Goal: Find specific page/section: Find specific page/section

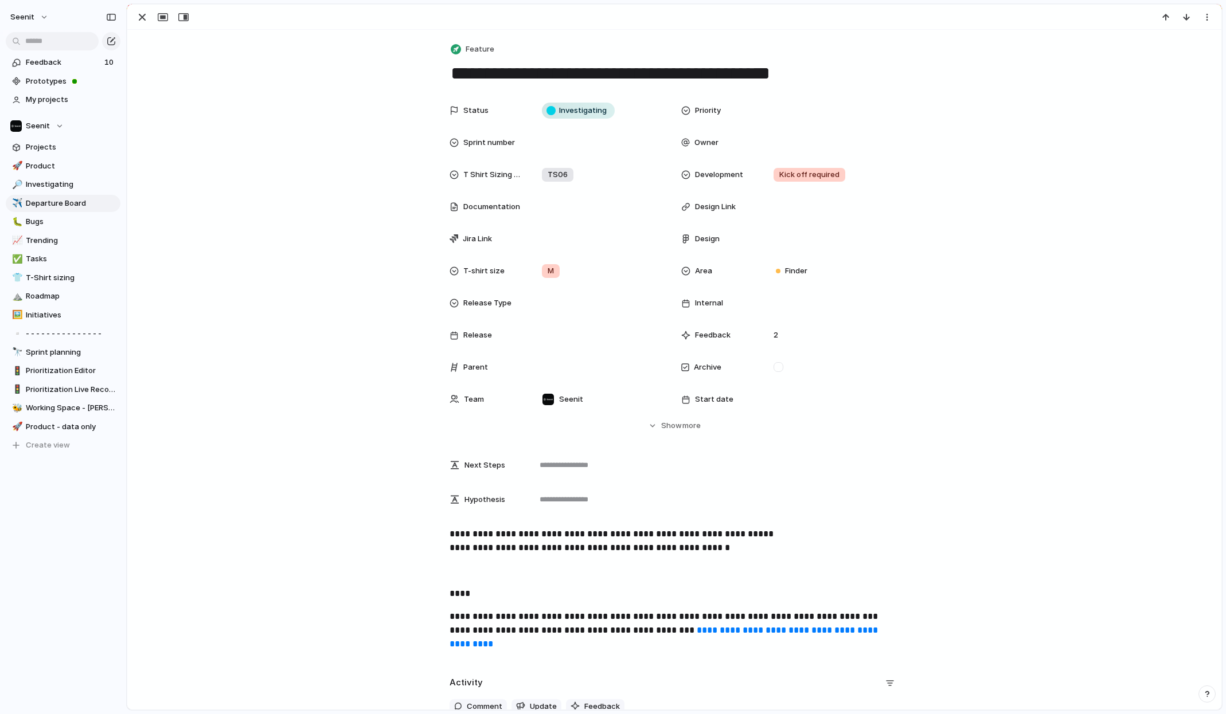
click at [144, 16] on div "button" at bounding box center [142, 17] width 14 height 14
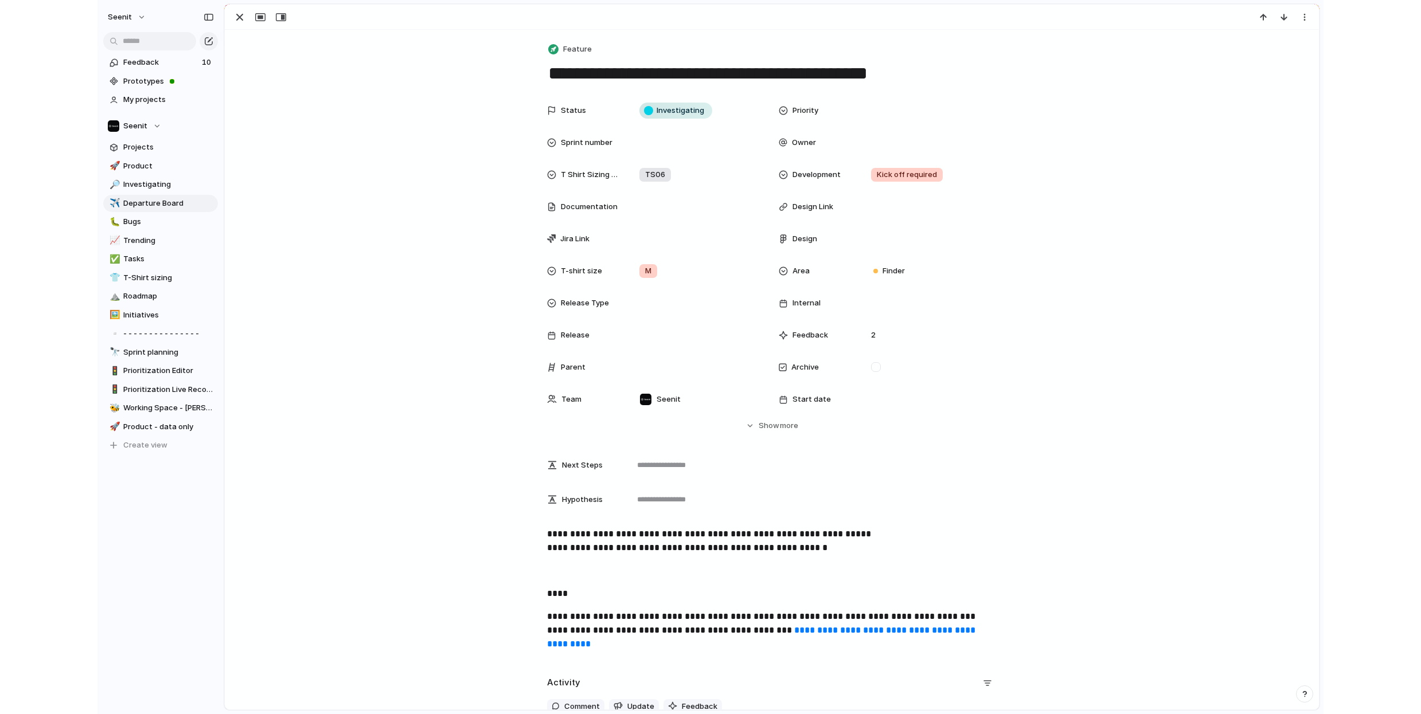
scroll to position [0, 1]
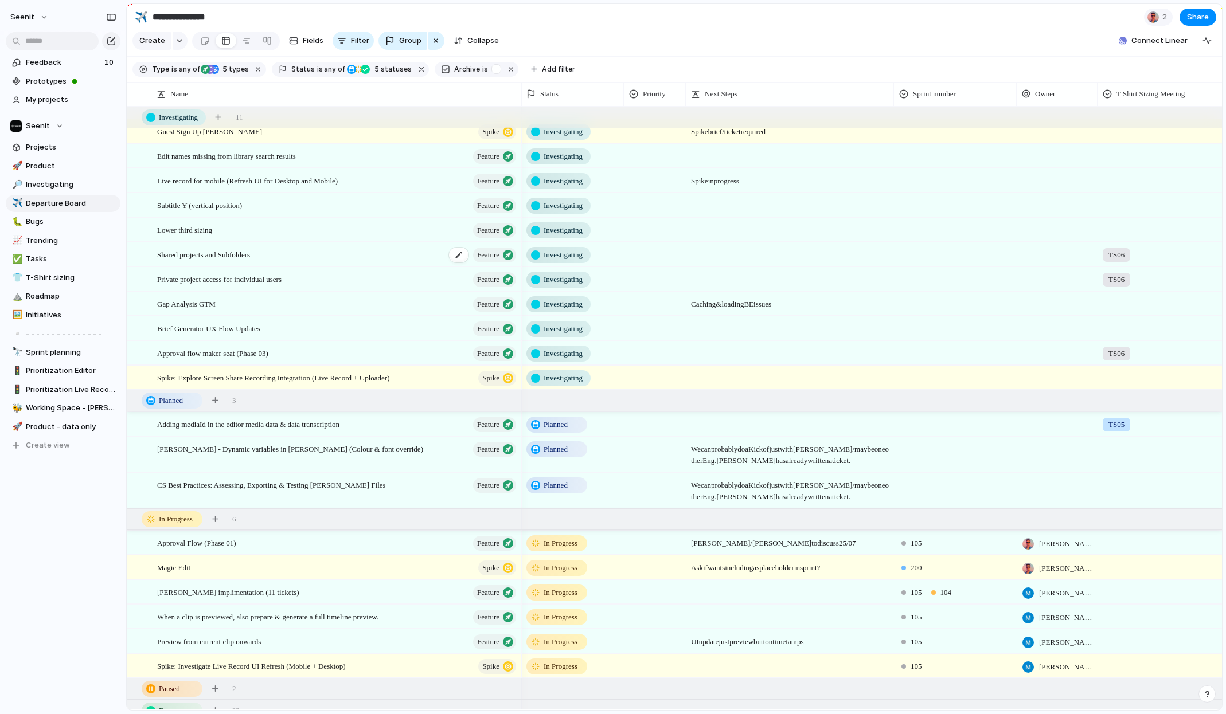
click at [242, 254] on span "Shared projects and Subfolders" at bounding box center [203, 254] width 93 height 13
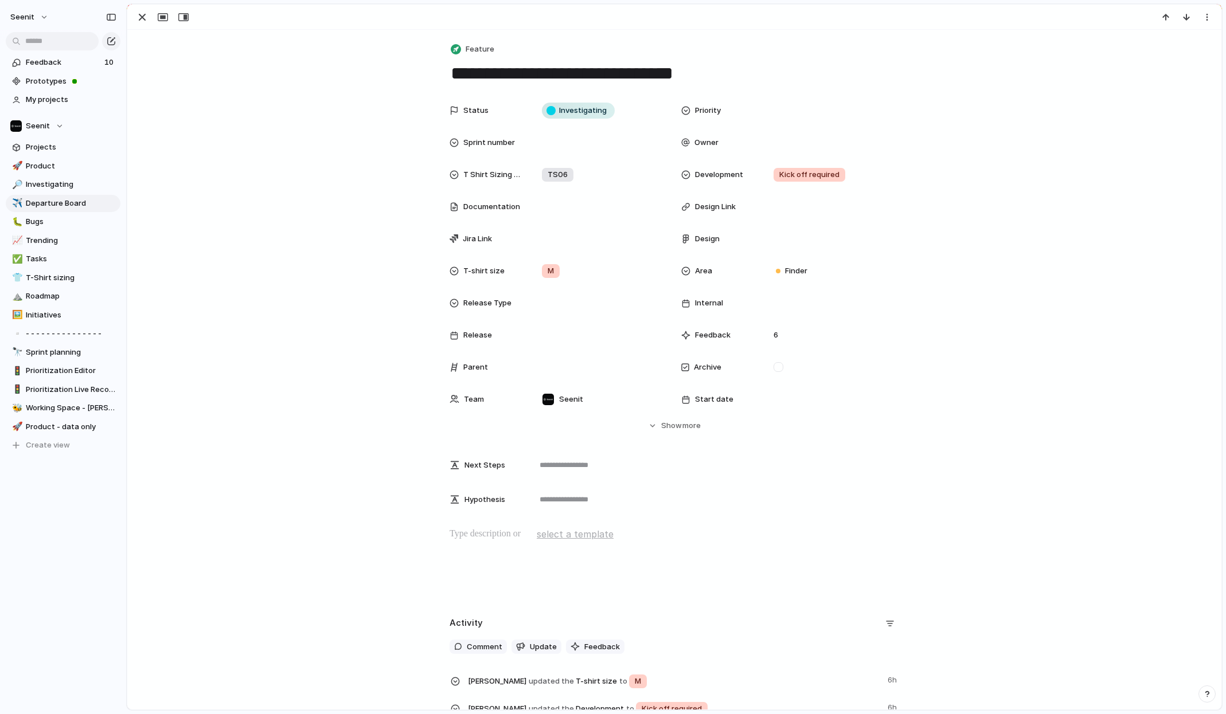
drag, startPoint x: 454, startPoint y: 72, endPoint x: 734, endPoint y: 75, distance: 279.8
click at [734, 75] on textarea "**********" at bounding box center [675, 73] width 450 height 24
click at [987, 275] on div "Status Investigating Priority Sprint number Owner T Shirt Sizing Meeting TS06 D…" at bounding box center [674, 265] width 1066 height 333
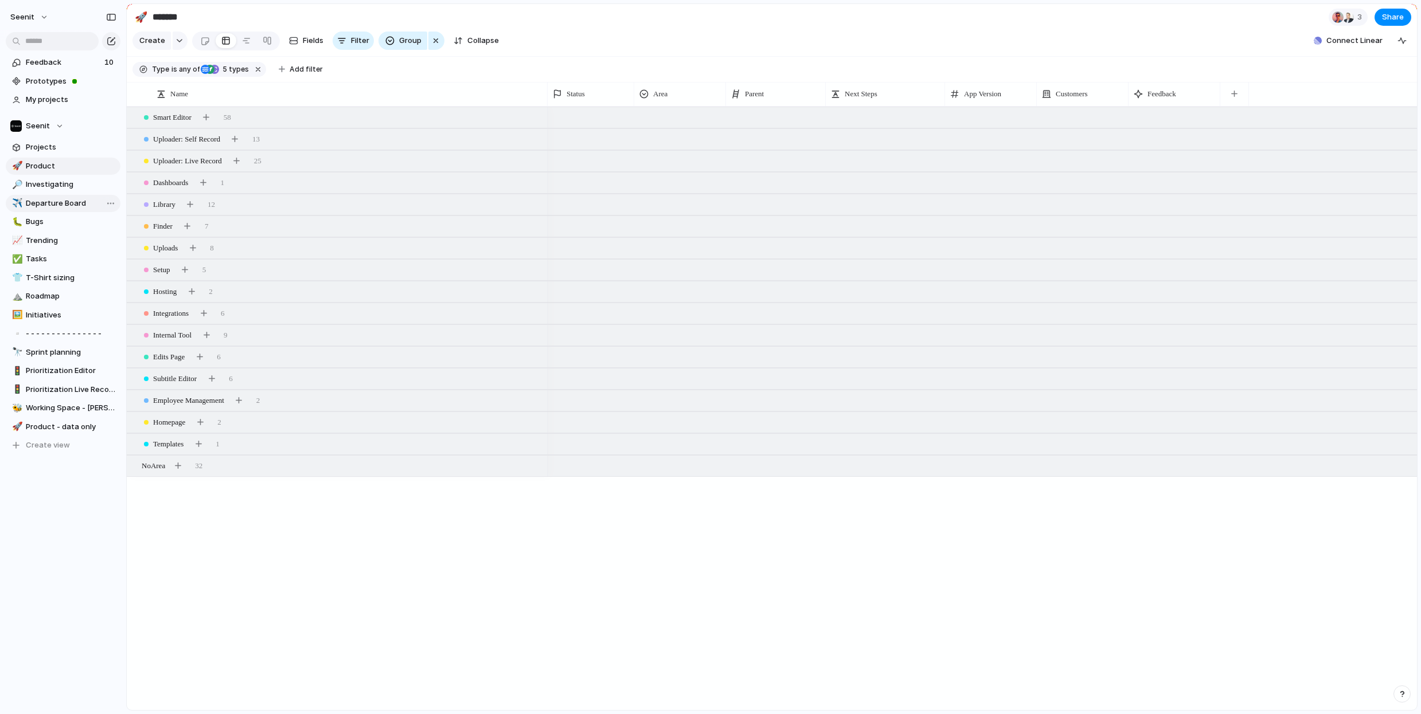
click at [50, 203] on span "Departure Board" at bounding box center [71, 203] width 91 height 11
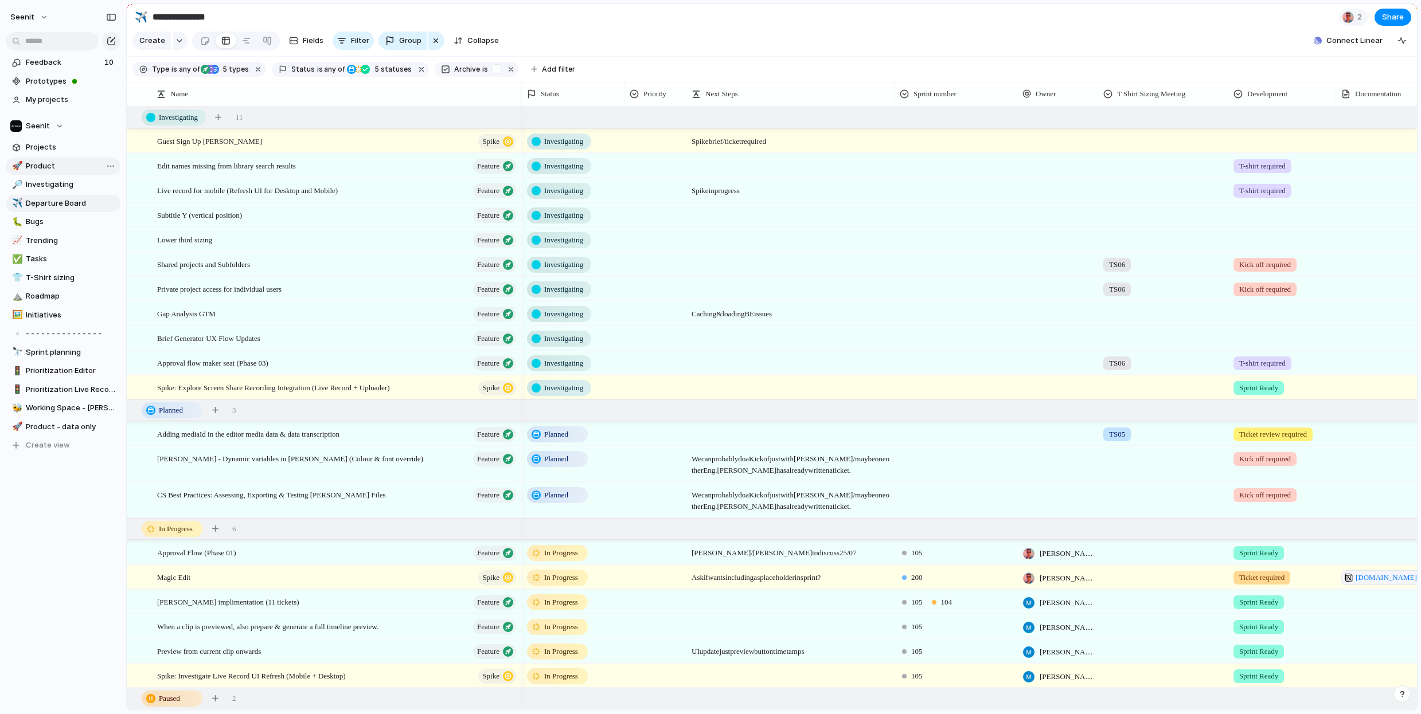
click at [47, 165] on span "Product" at bounding box center [71, 166] width 91 height 11
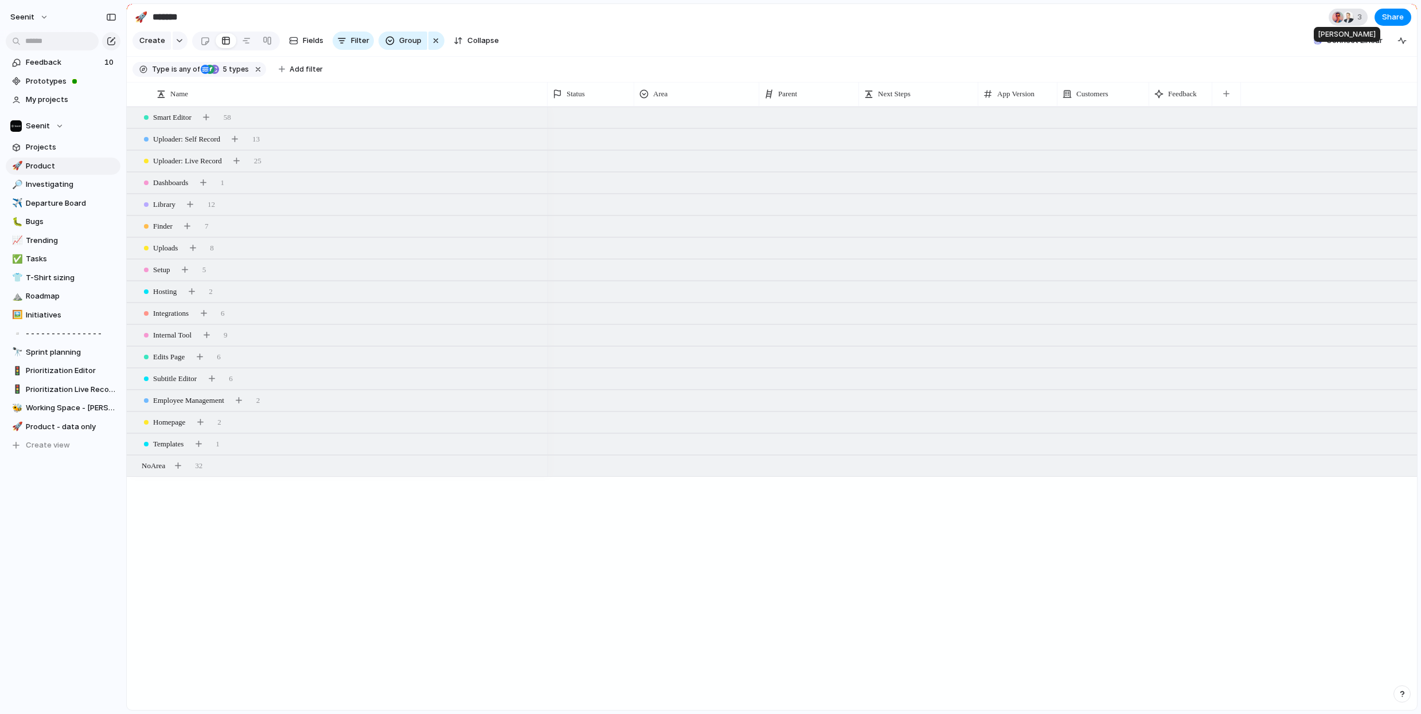
click at [1225, 15] on div at bounding box center [1347, 16] width 11 height 11
click at [1197, 21] on div "Seen by [PERSON_NAME] [PERSON_NAME]" at bounding box center [710, 357] width 1421 height 714
click at [60, 204] on span "Departure Board" at bounding box center [71, 203] width 91 height 11
type input "**********"
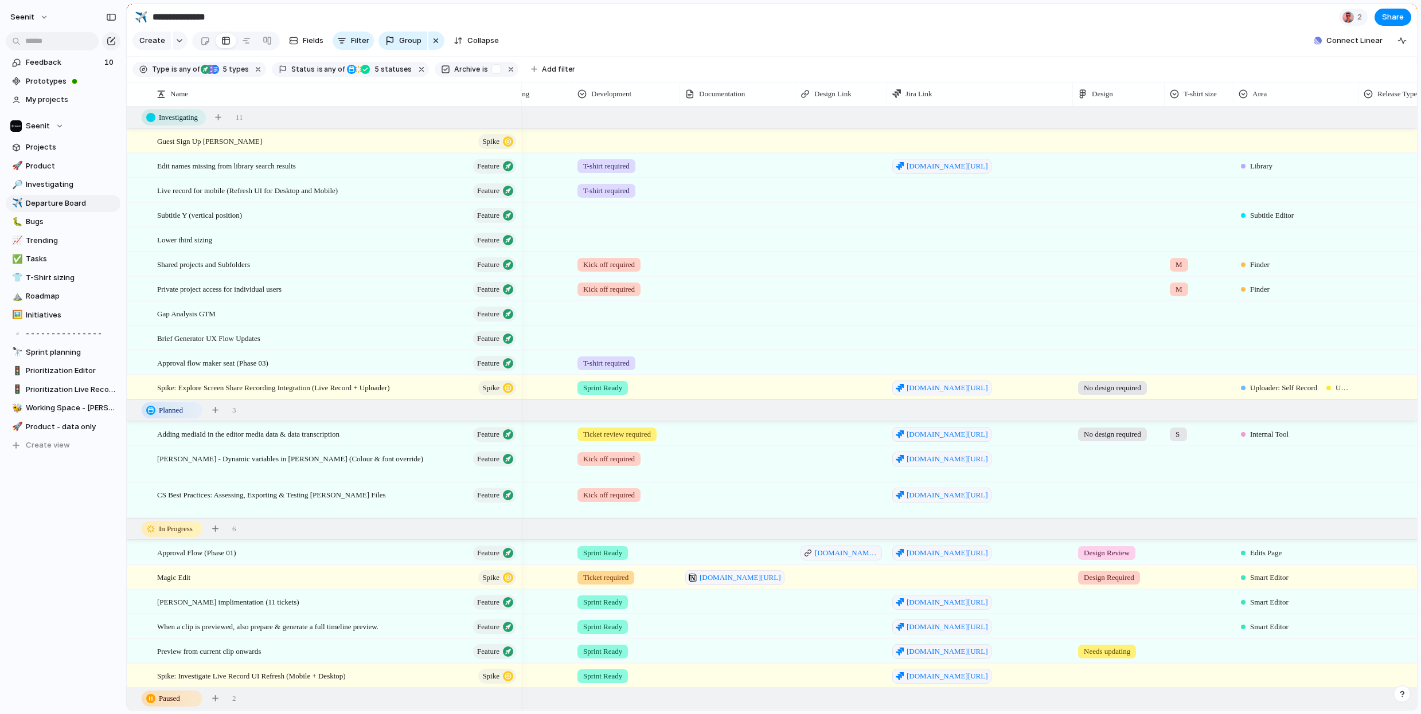
click at [843, 265] on div at bounding box center [841, 264] width 92 height 24
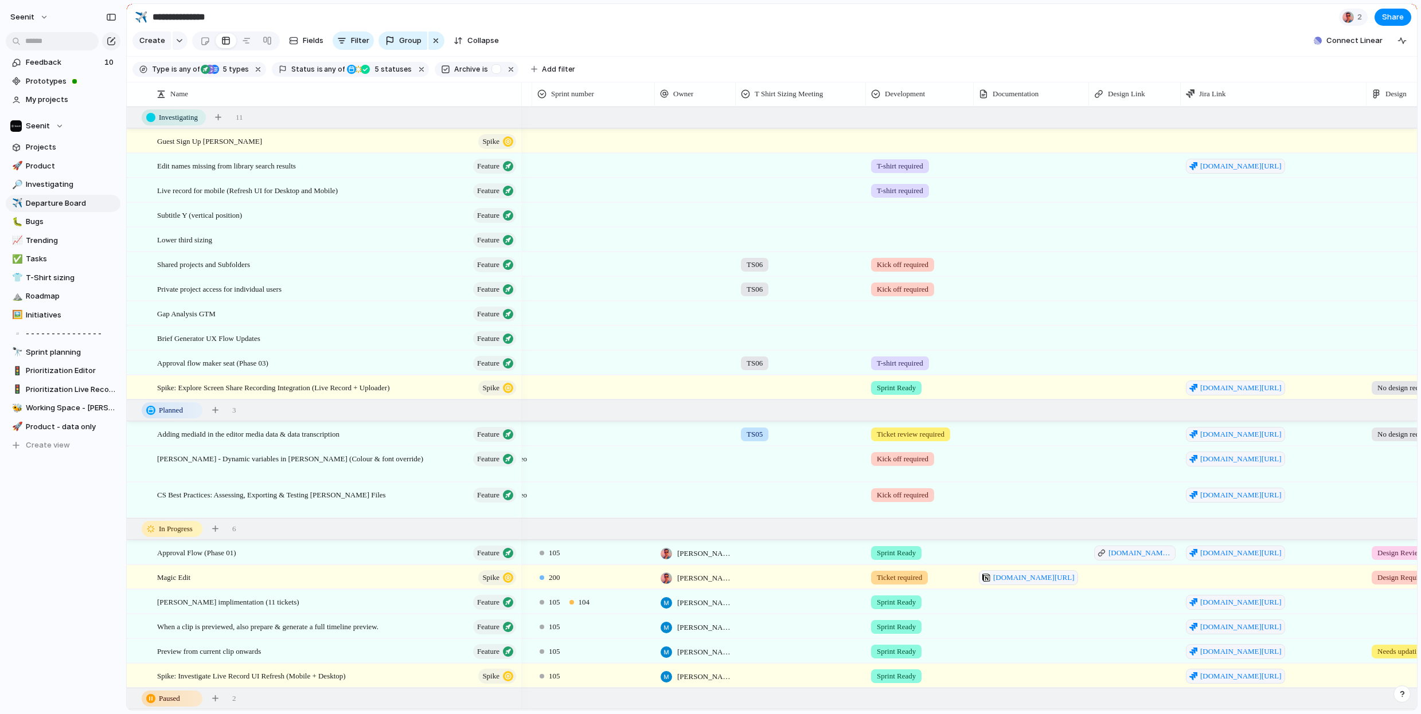
click at [898, 262] on span "Kick off required" at bounding box center [903, 264] width 52 height 11
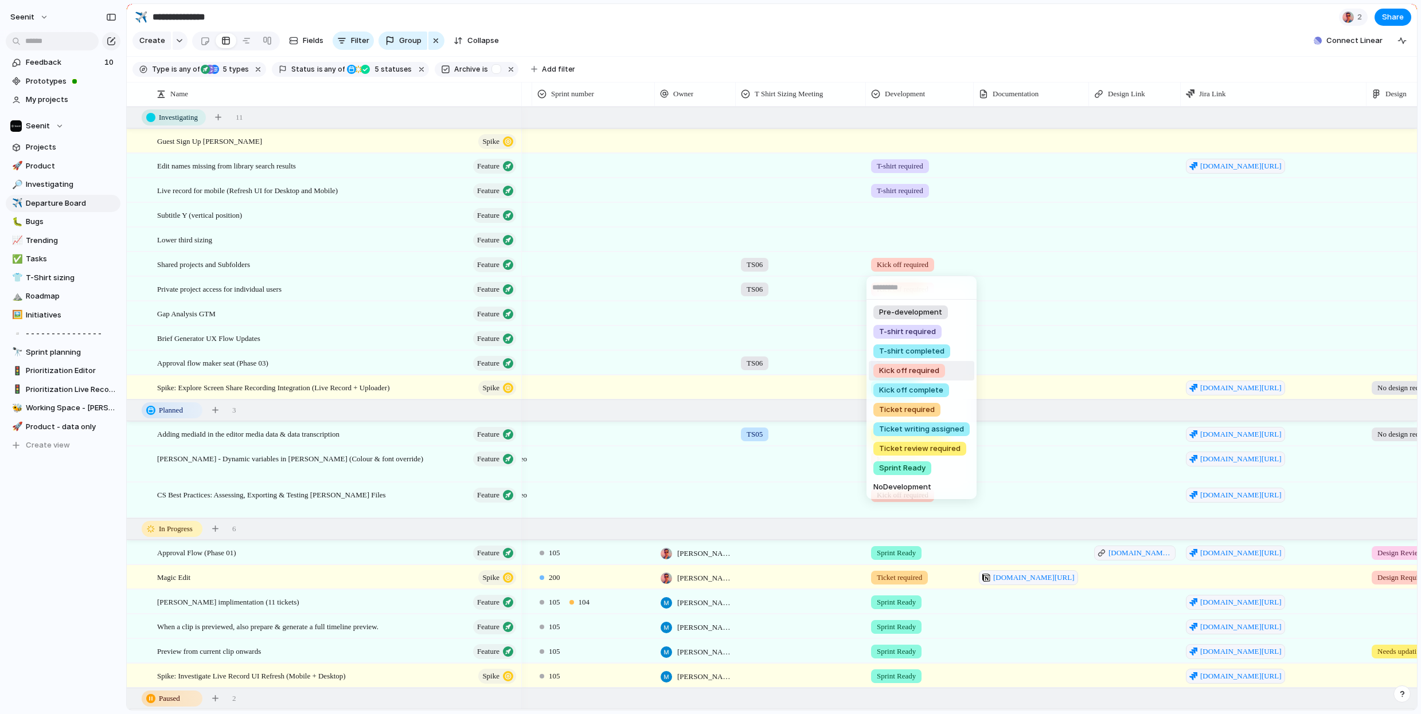
click at [1030, 266] on div "Pre-development T-shirt required T-shirt completed Kick off required Kick off c…" at bounding box center [710, 357] width 1421 height 714
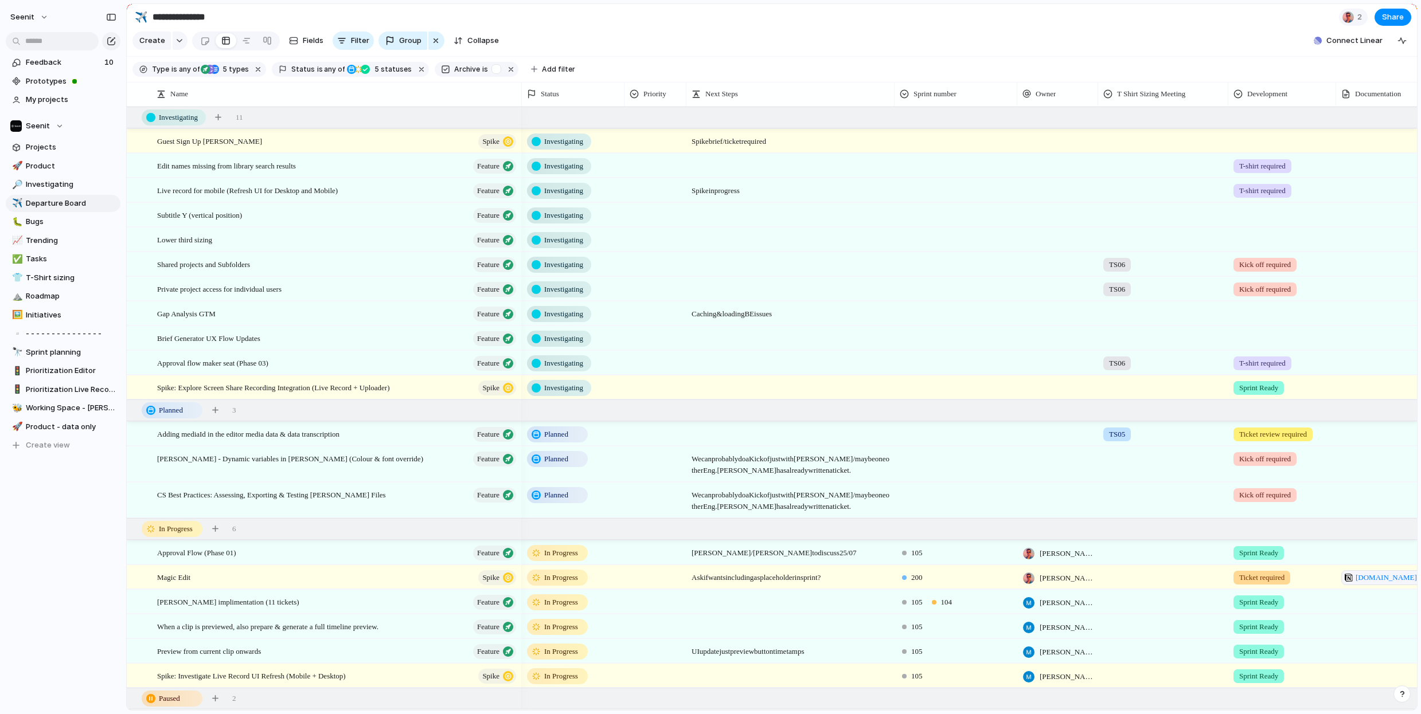
click at [910, 288] on div at bounding box center [956, 286] width 122 height 19
type input "***"
click at [938, 335] on span "Add '106'" at bounding box center [930, 336] width 34 height 11
click at [925, 288] on div "106" at bounding box center [912, 290] width 25 height 14
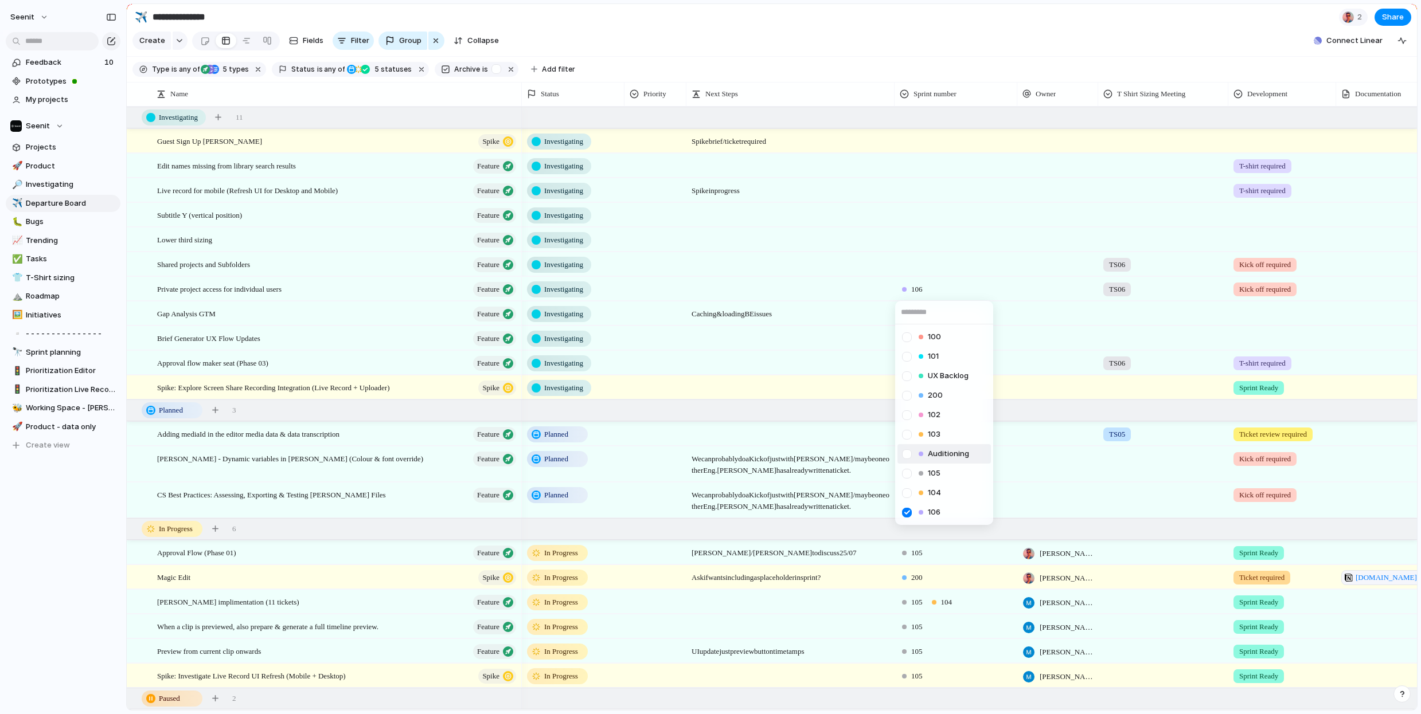
click at [906, 456] on div at bounding box center [907, 454] width 20 height 20
click at [971, 261] on div "100 101 UX Backlog 200 102 103 Auditioning 105 104 106" at bounding box center [710, 357] width 1421 height 714
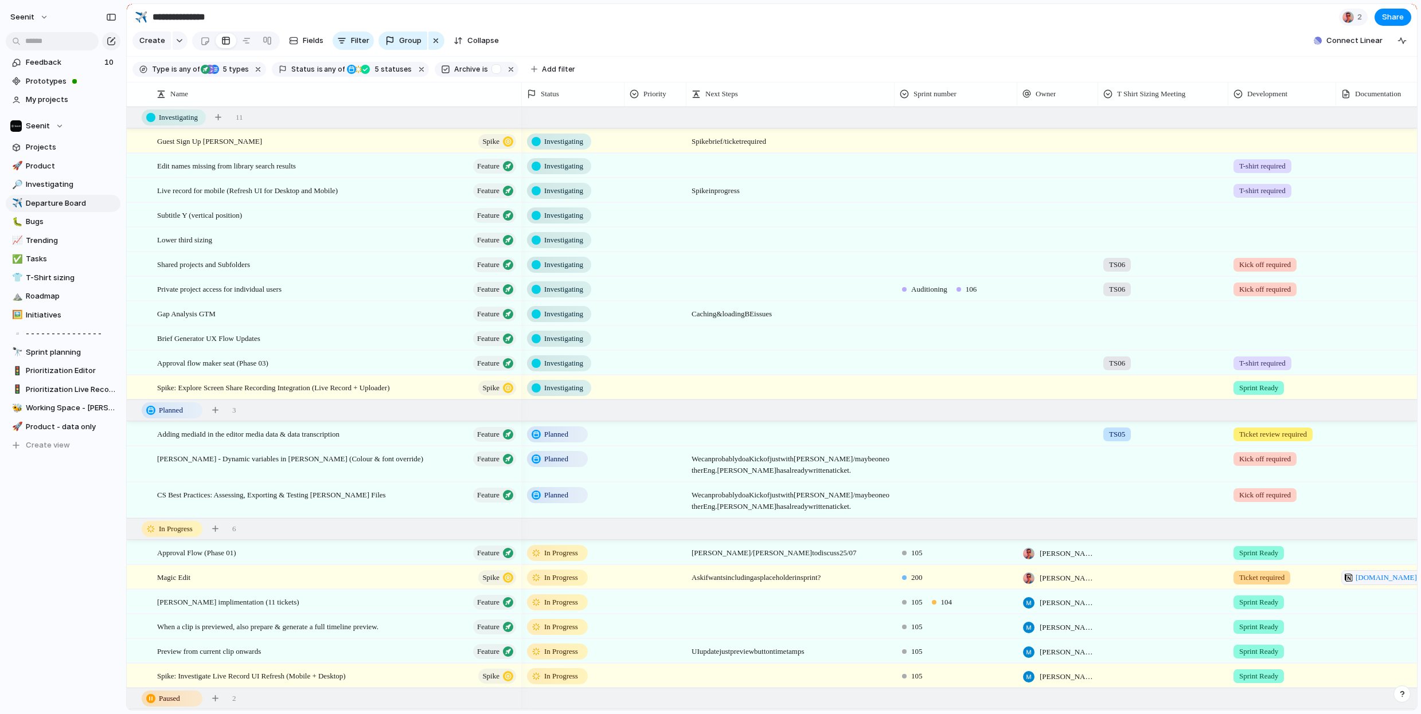
click at [928, 264] on div at bounding box center [956, 262] width 122 height 19
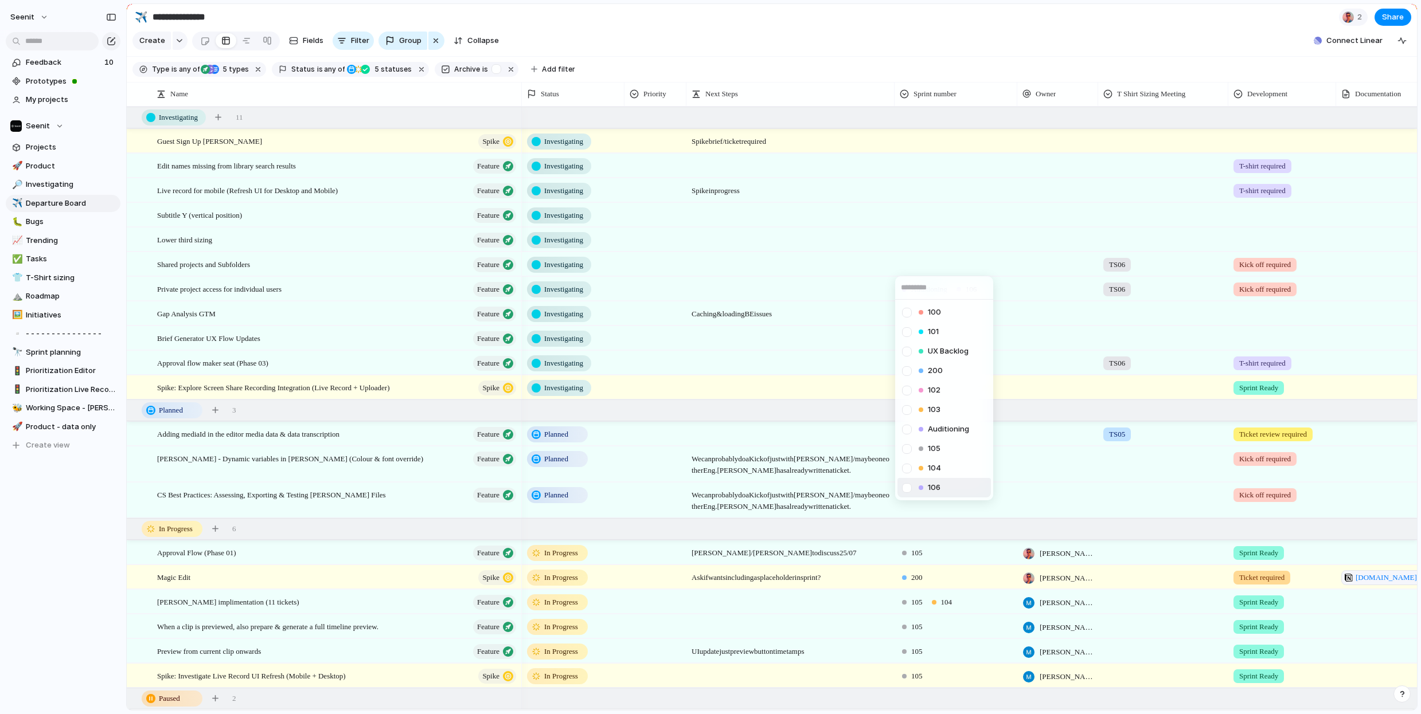
click at [906, 488] on div at bounding box center [907, 488] width 20 height 20
click at [969, 256] on div "100 101 UX Backlog 200 102 103 Auditioning 105 104 106" at bounding box center [710, 357] width 1421 height 714
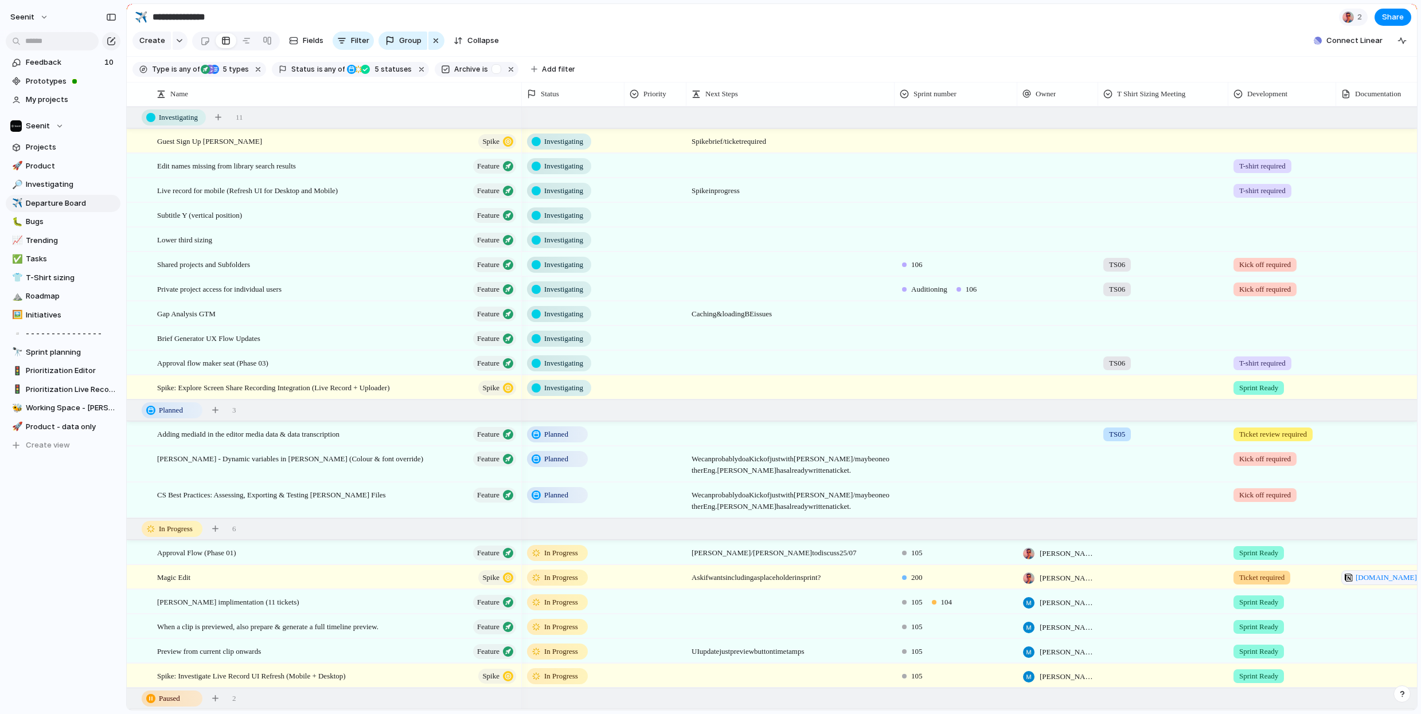
click at [916, 265] on span "106" at bounding box center [916, 264] width 11 height 11
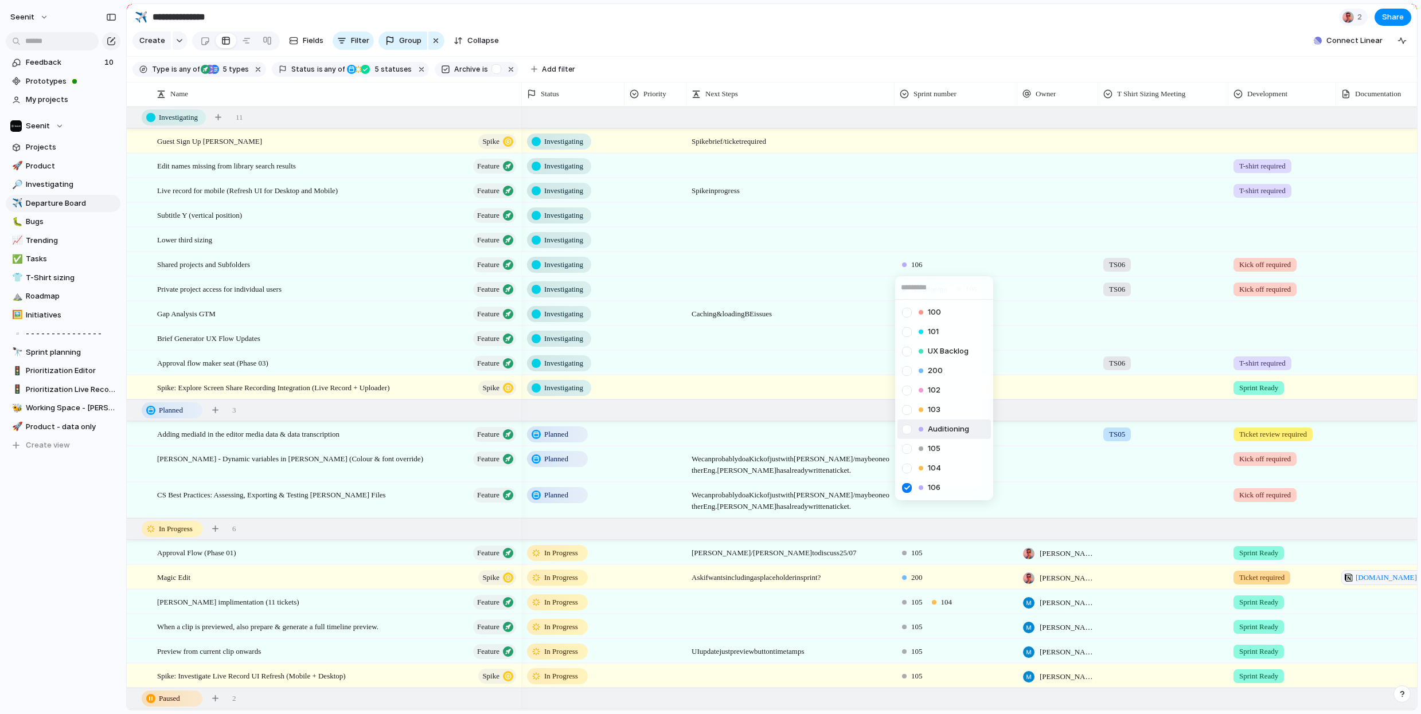
click at [904, 429] on div at bounding box center [907, 430] width 20 height 20
click at [969, 244] on div "100 101 UX Backlog 200 102 103 Auditioning 105 104 106" at bounding box center [710, 357] width 1421 height 714
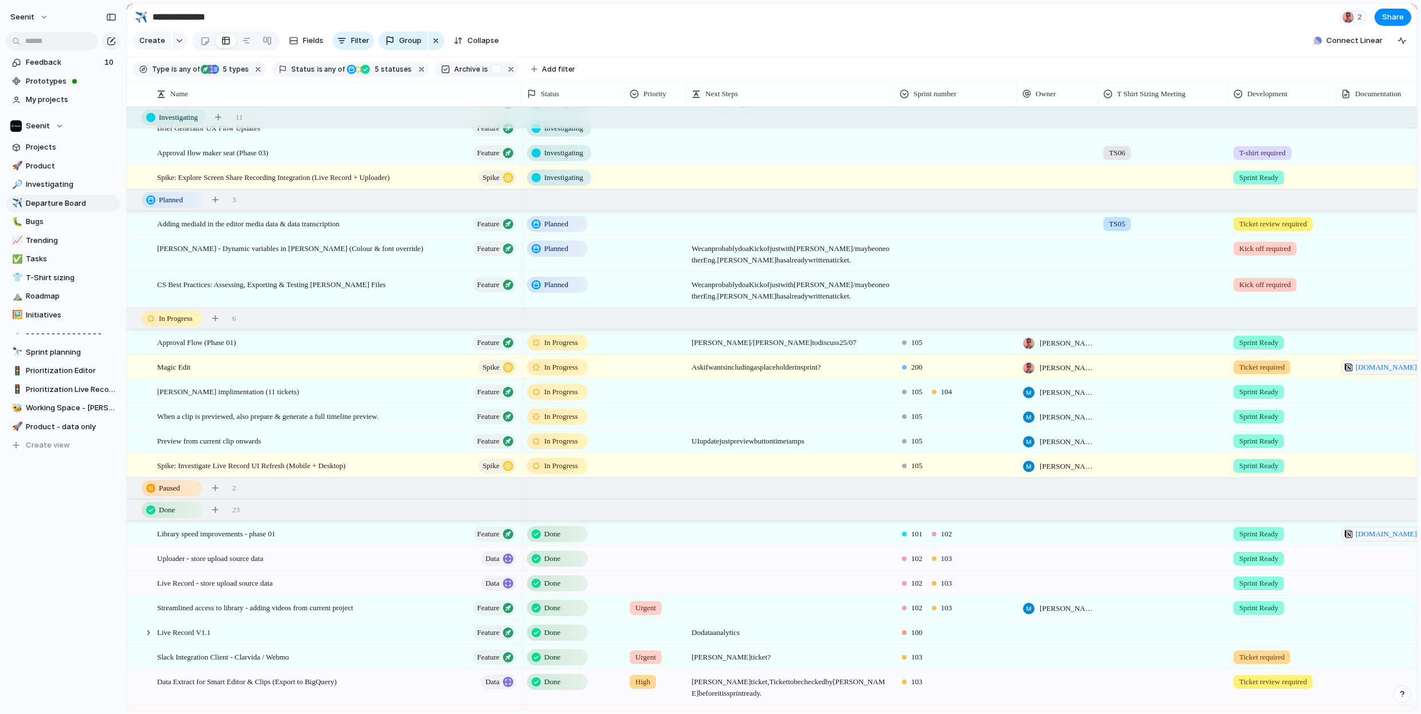
scroll to position [155, 0]
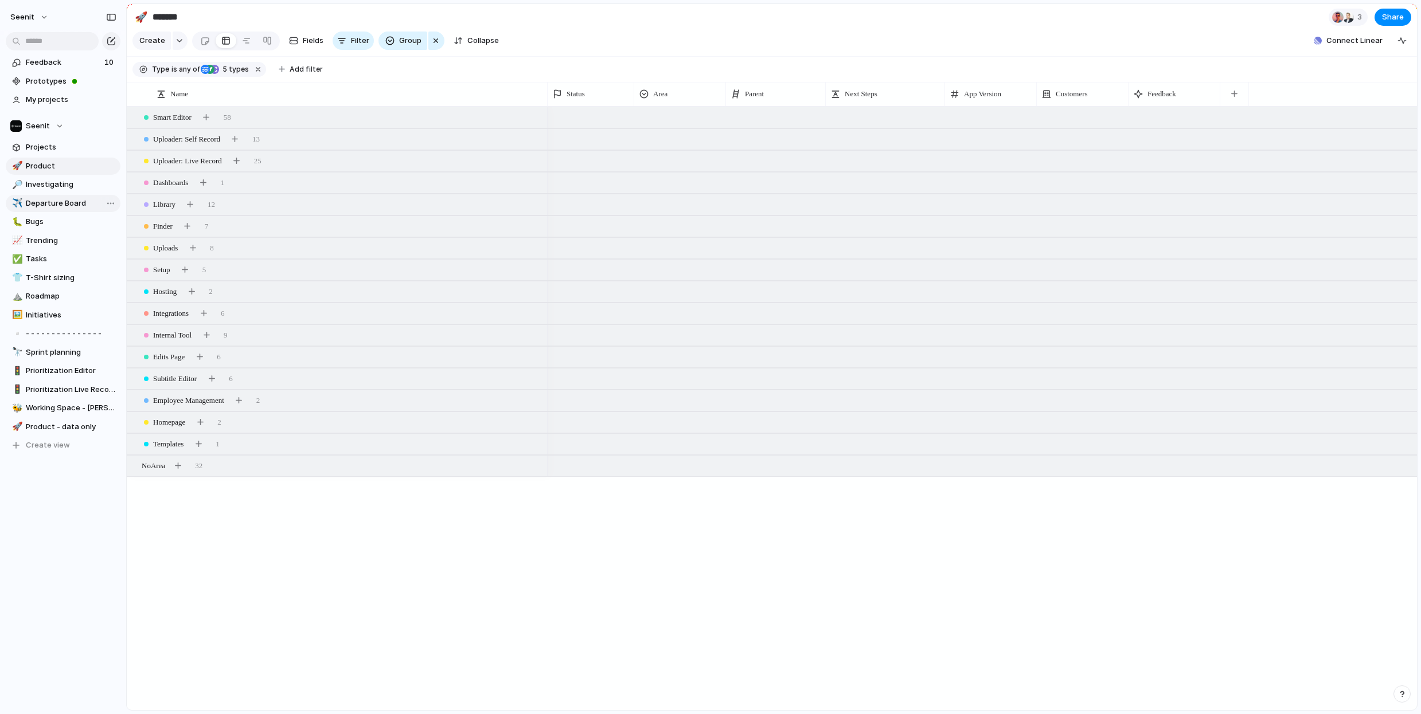
click at [45, 201] on span "Departure Board" at bounding box center [71, 203] width 91 height 11
type input "**********"
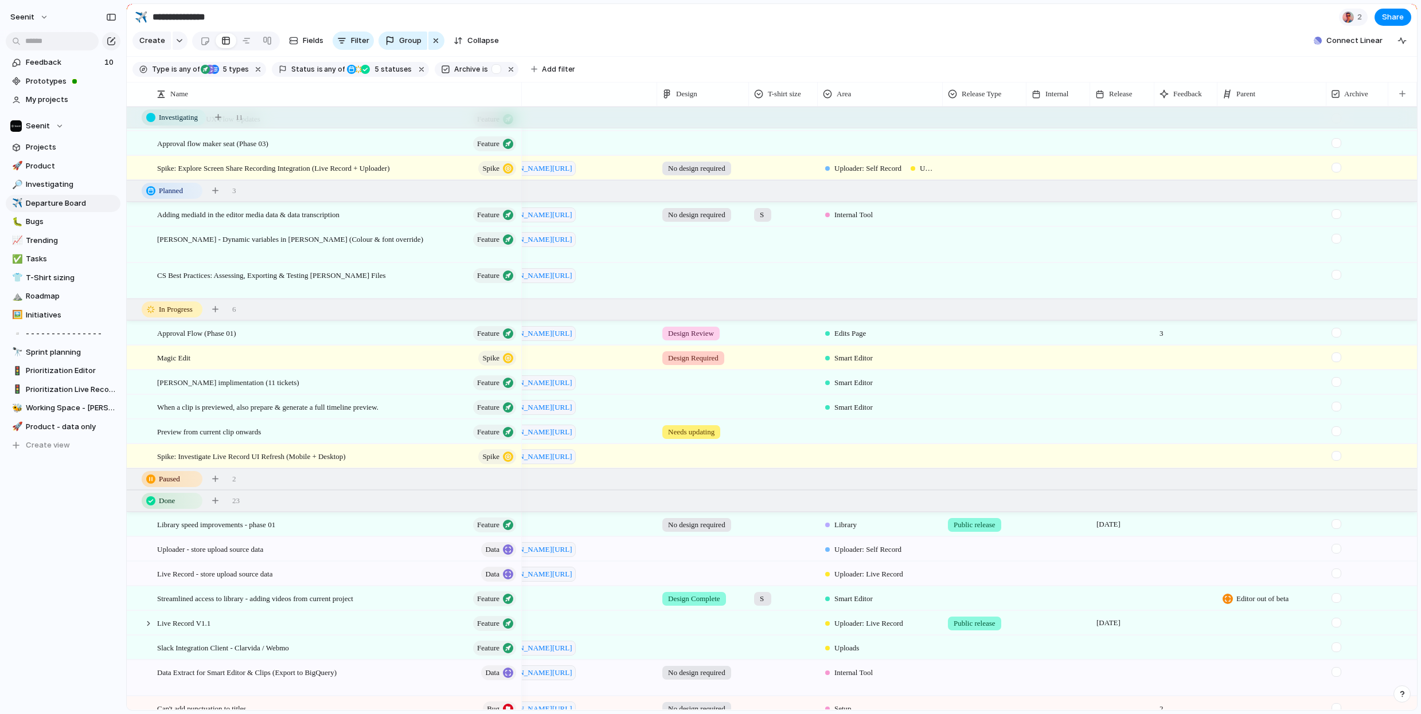
click at [859, 431] on div at bounding box center [880, 429] width 124 height 19
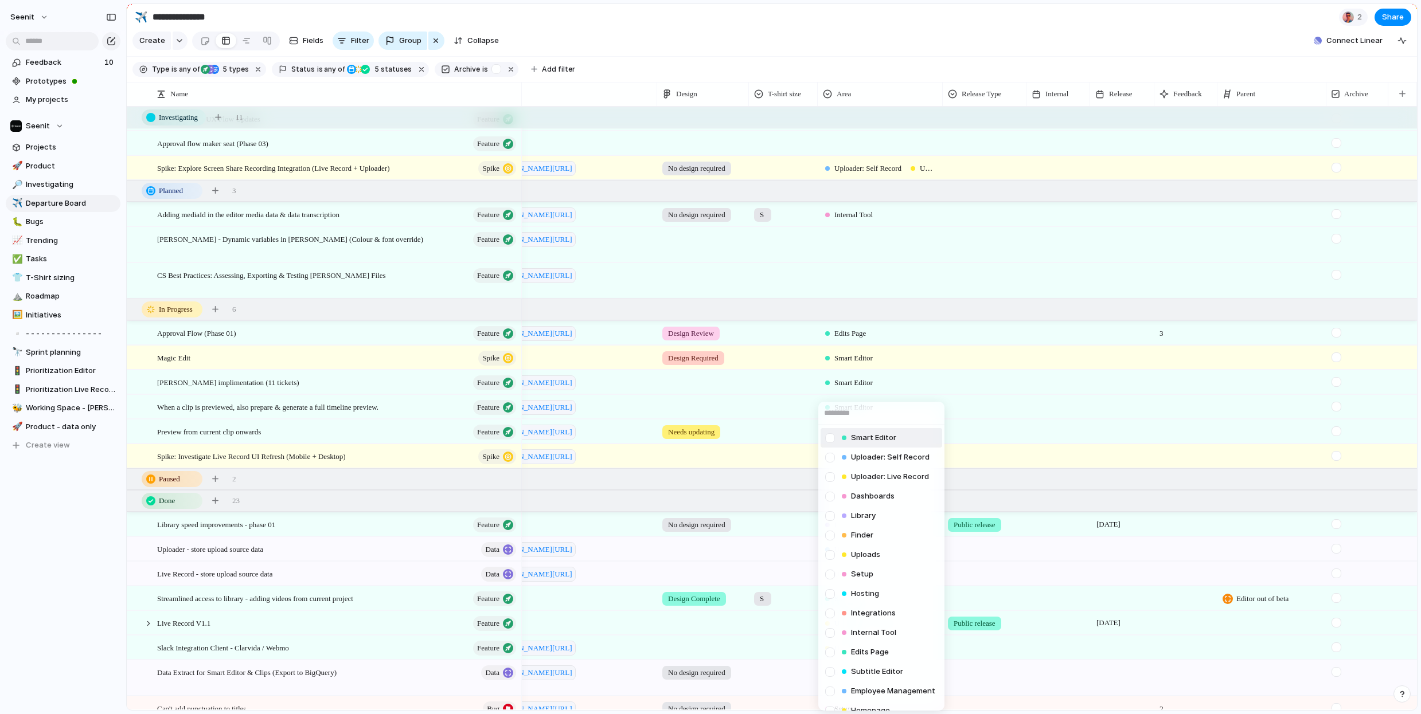
click at [853, 433] on span "Smart Editor" at bounding box center [873, 437] width 45 height 11
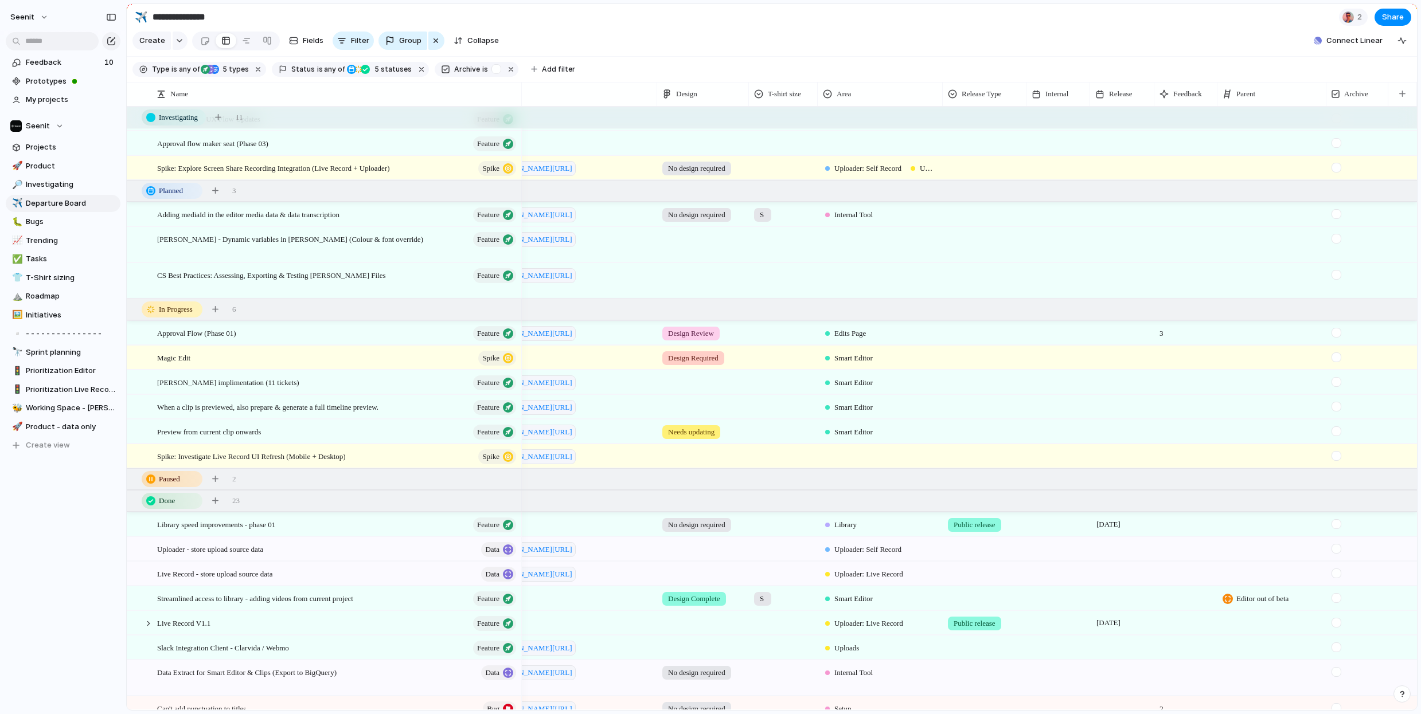
click at [853, 459] on div at bounding box center [880, 454] width 124 height 19
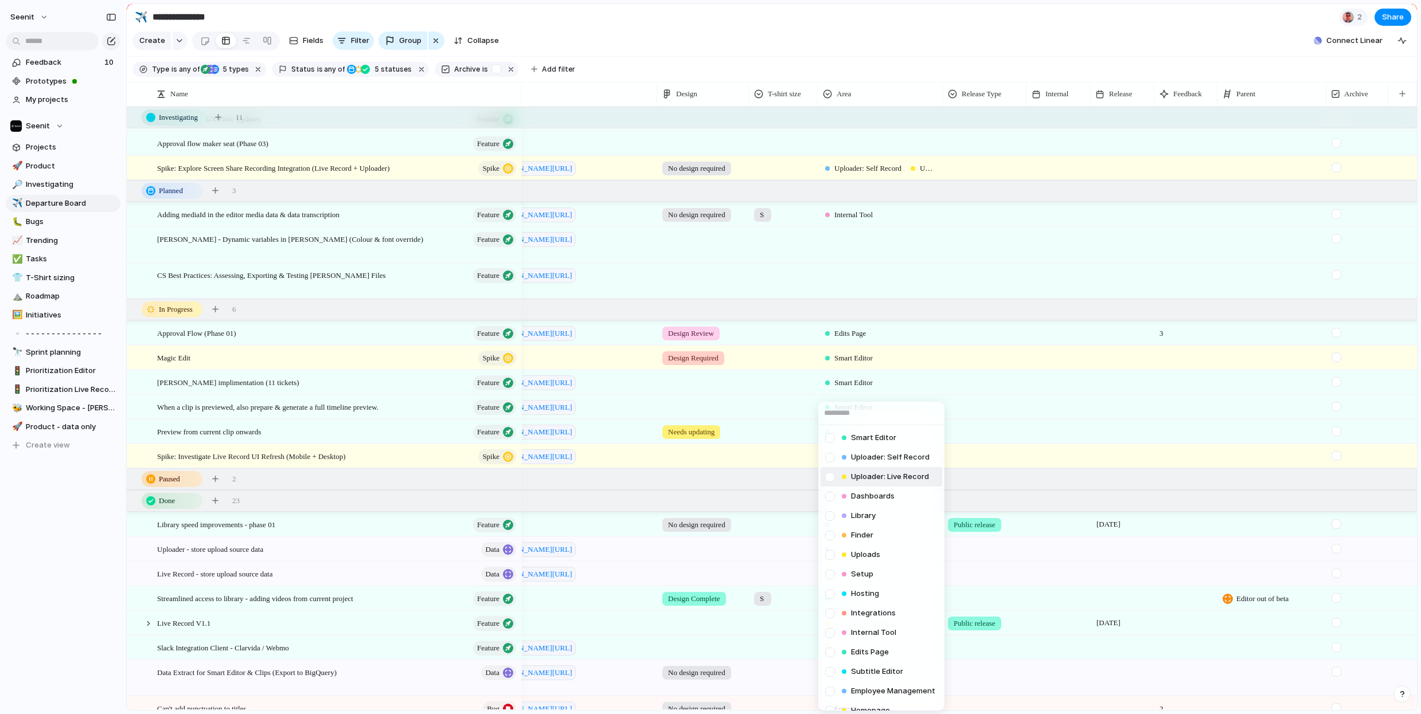
click at [857, 476] on span "Uploader: Live Record" at bounding box center [890, 476] width 78 height 11
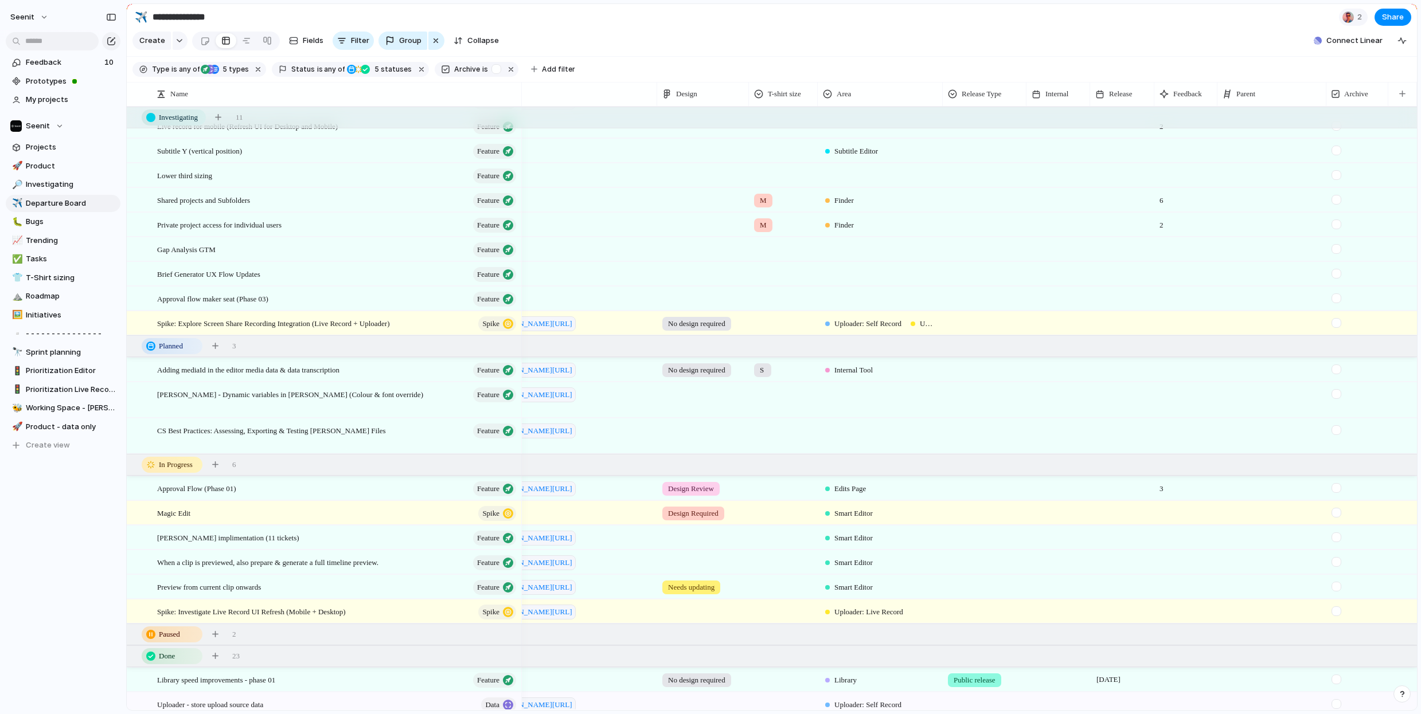
click at [853, 396] on div at bounding box center [880, 392] width 124 height 19
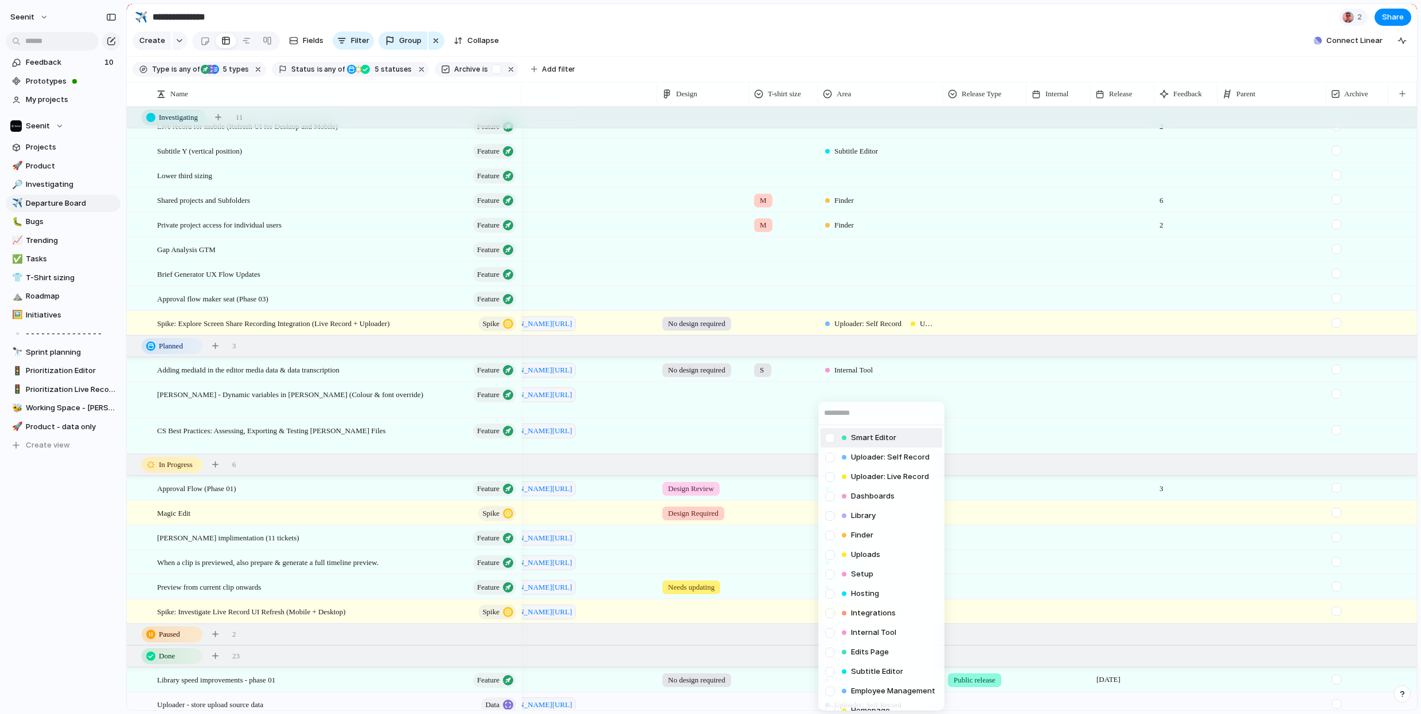
click at [863, 437] on span "Smart Editor" at bounding box center [873, 437] width 45 height 11
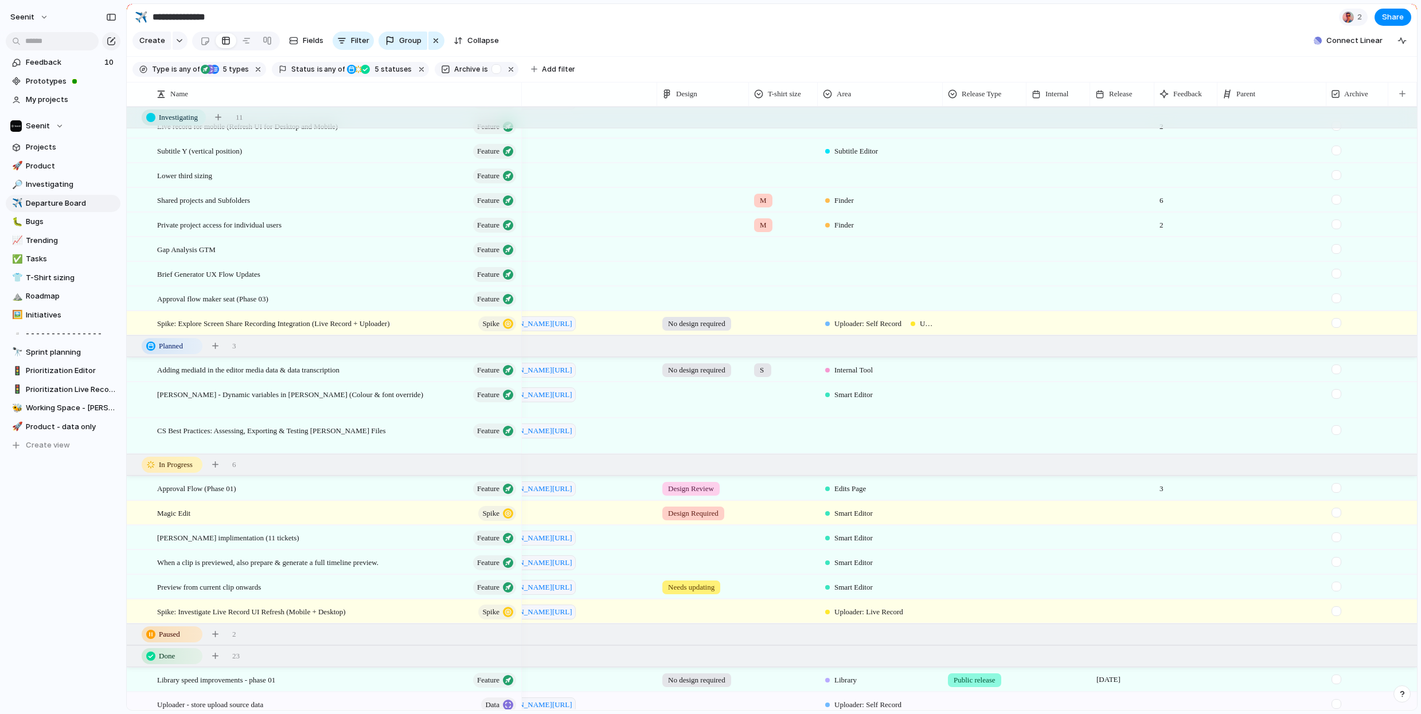
click at [858, 436] on div at bounding box center [880, 428] width 124 height 19
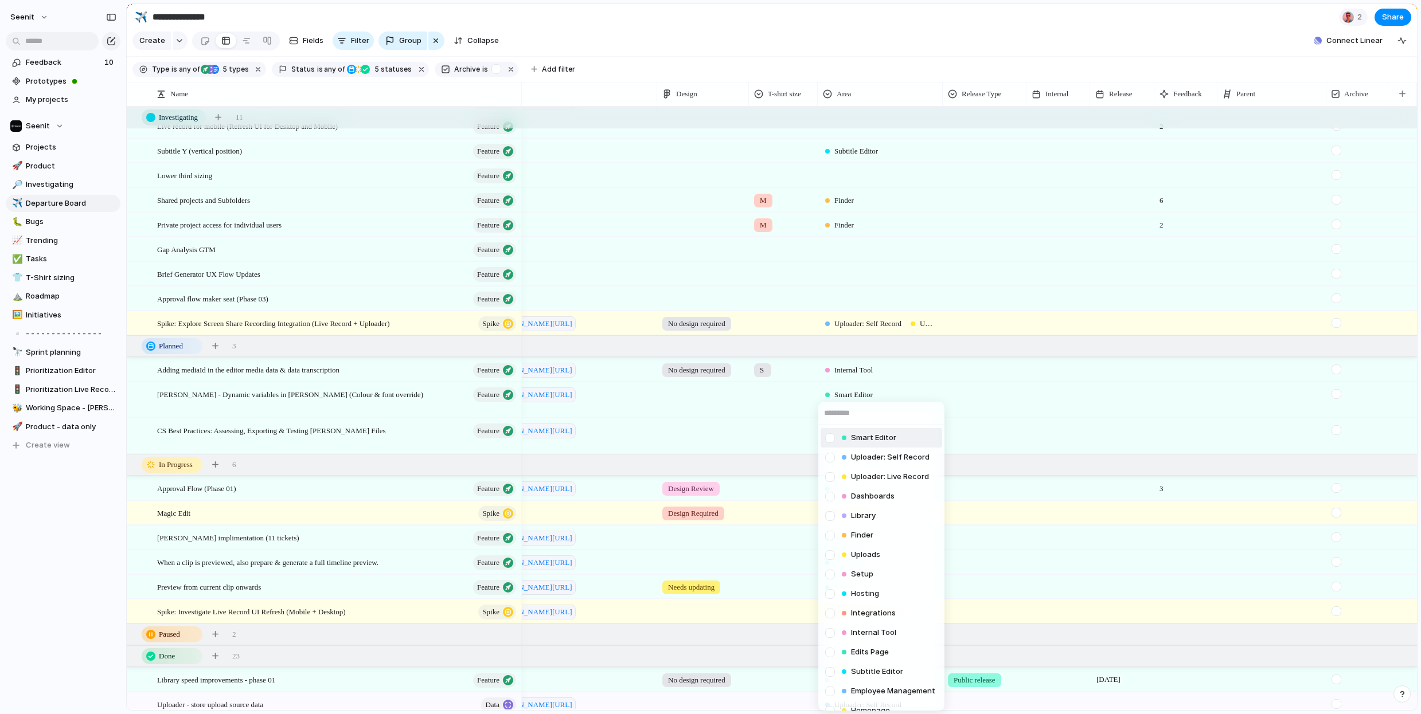
click at [860, 437] on span "Smart Editor" at bounding box center [873, 437] width 45 height 11
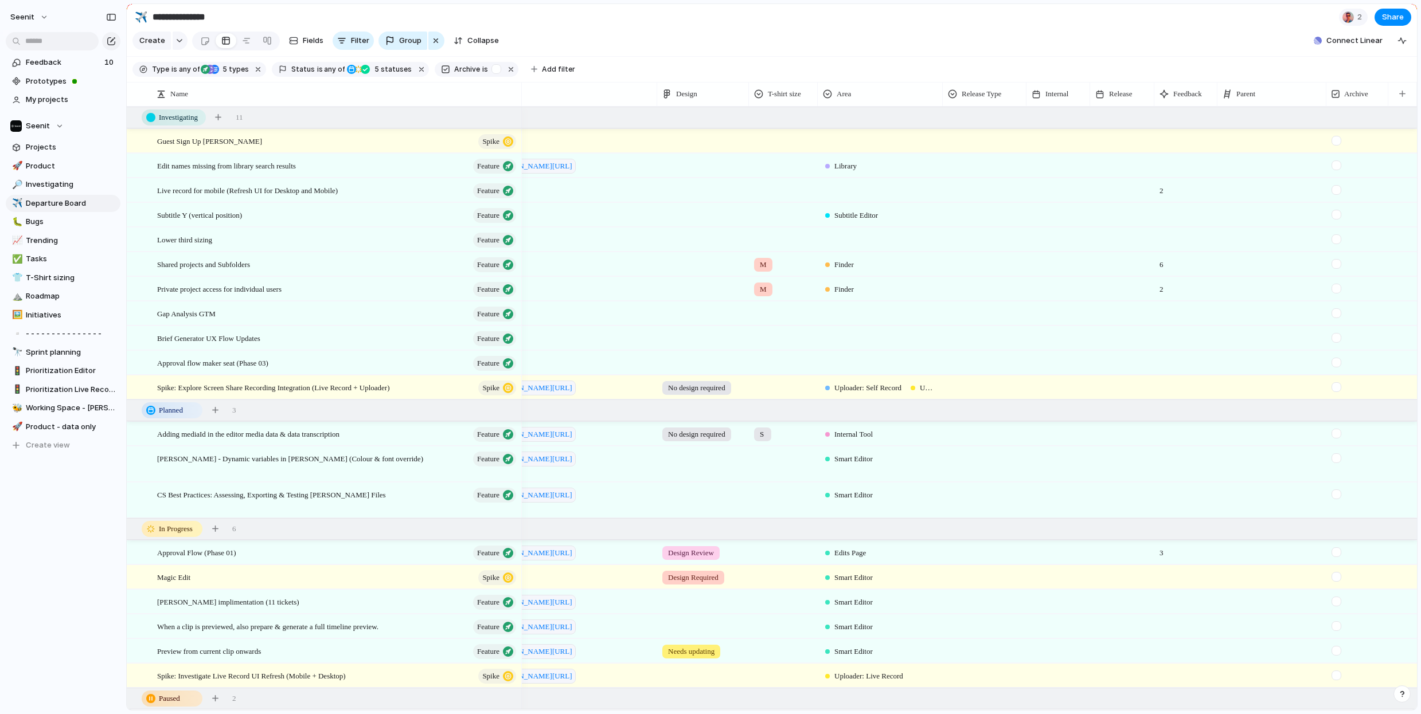
click at [841, 189] on div at bounding box center [880, 188] width 124 height 19
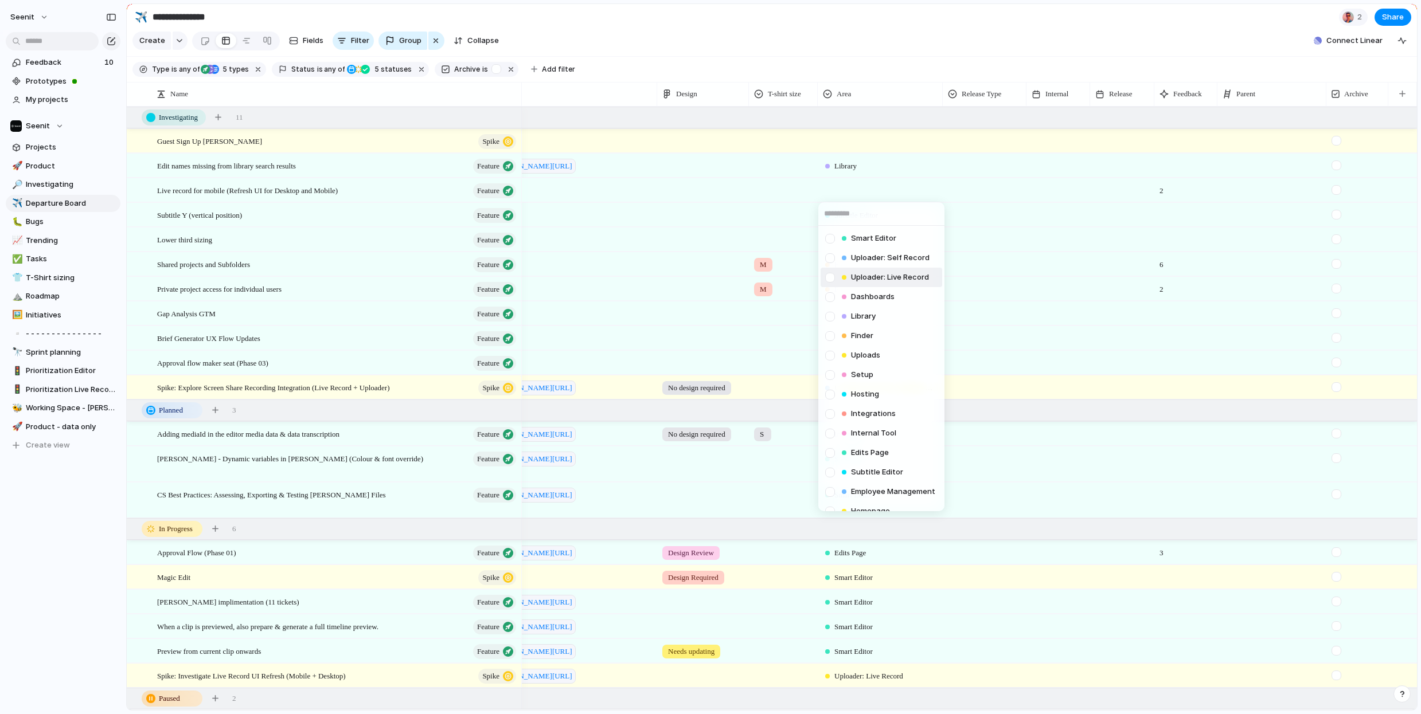
click at [859, 276] on span "Uploader: Live Record" at bounding box center [890, 277] width 78 height 11
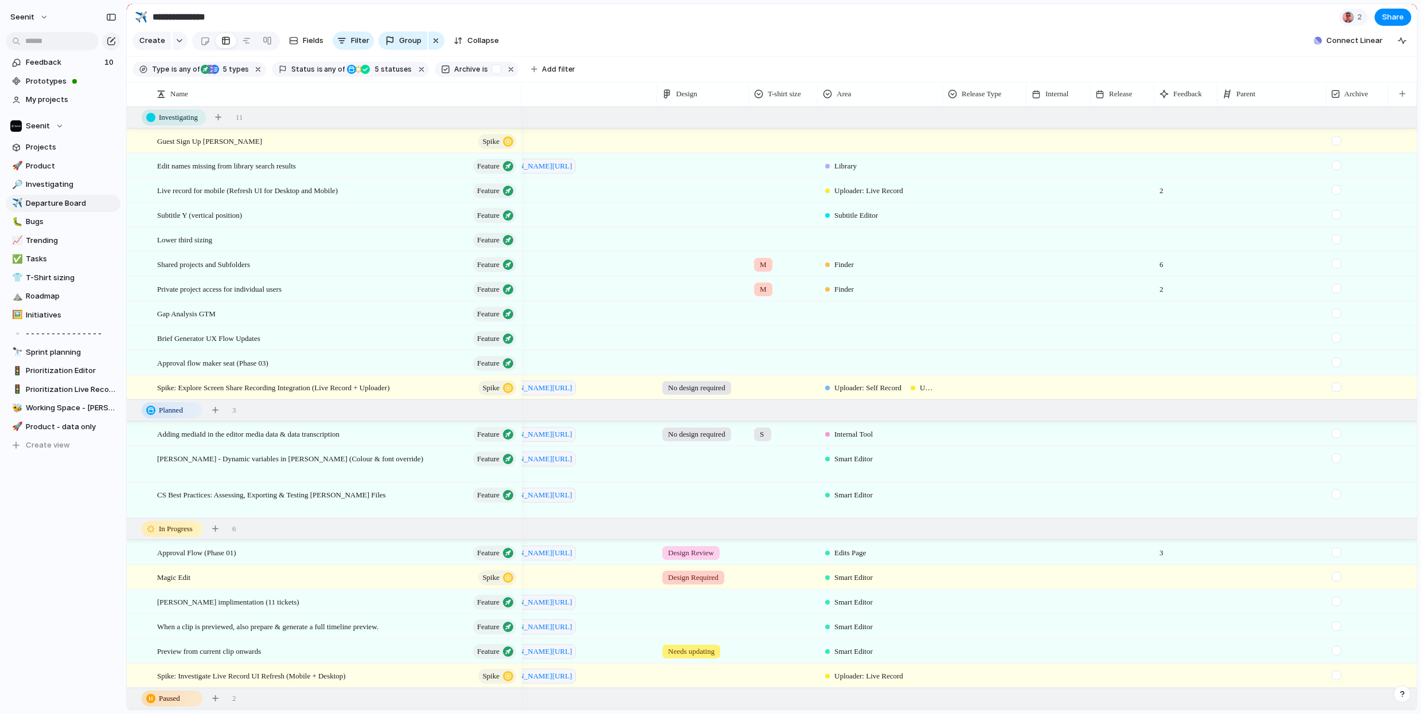
click at [842, 140] on div at bounding box center [880, 139] width 124 height 19
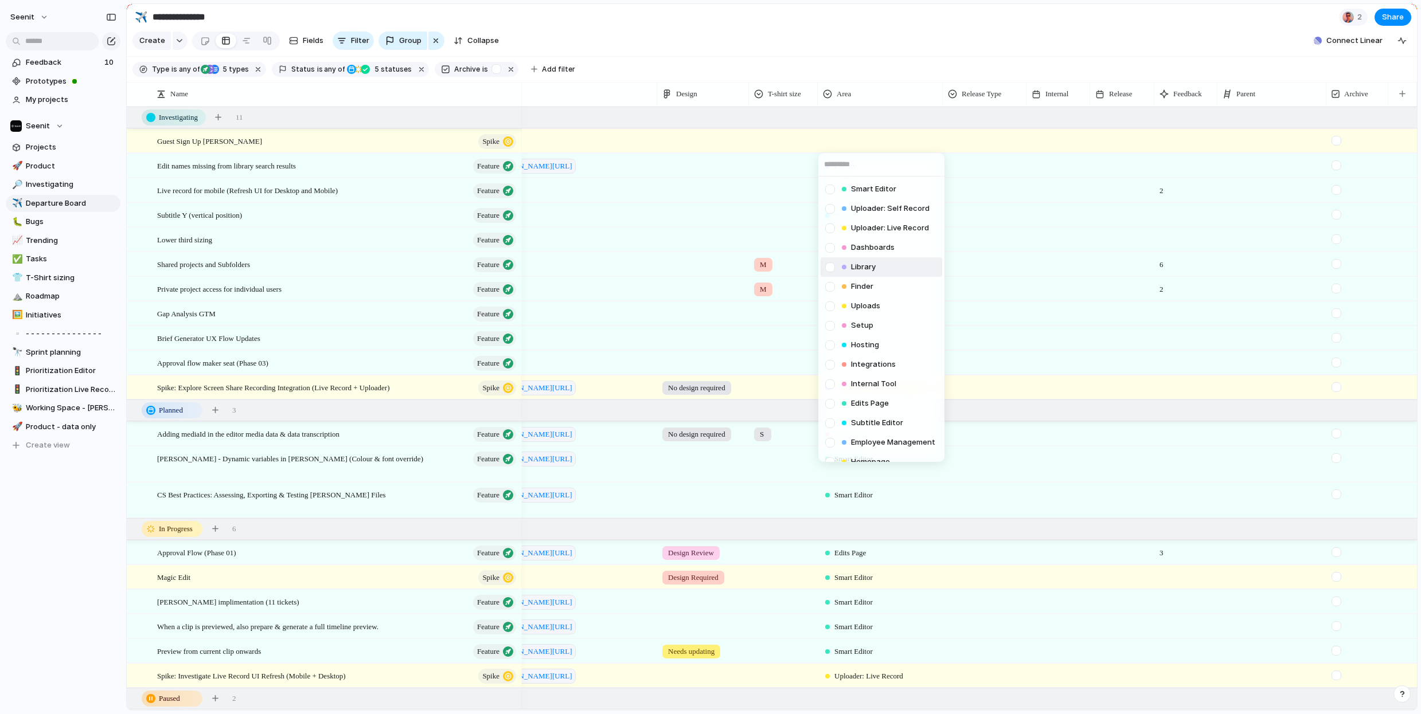
click at [1043, 28] on div "Smart Editor Uploader: Self Record Uploader: Live Record Dashboards Library Fin…" at bounding box center [710, 357] width 1421 height 714
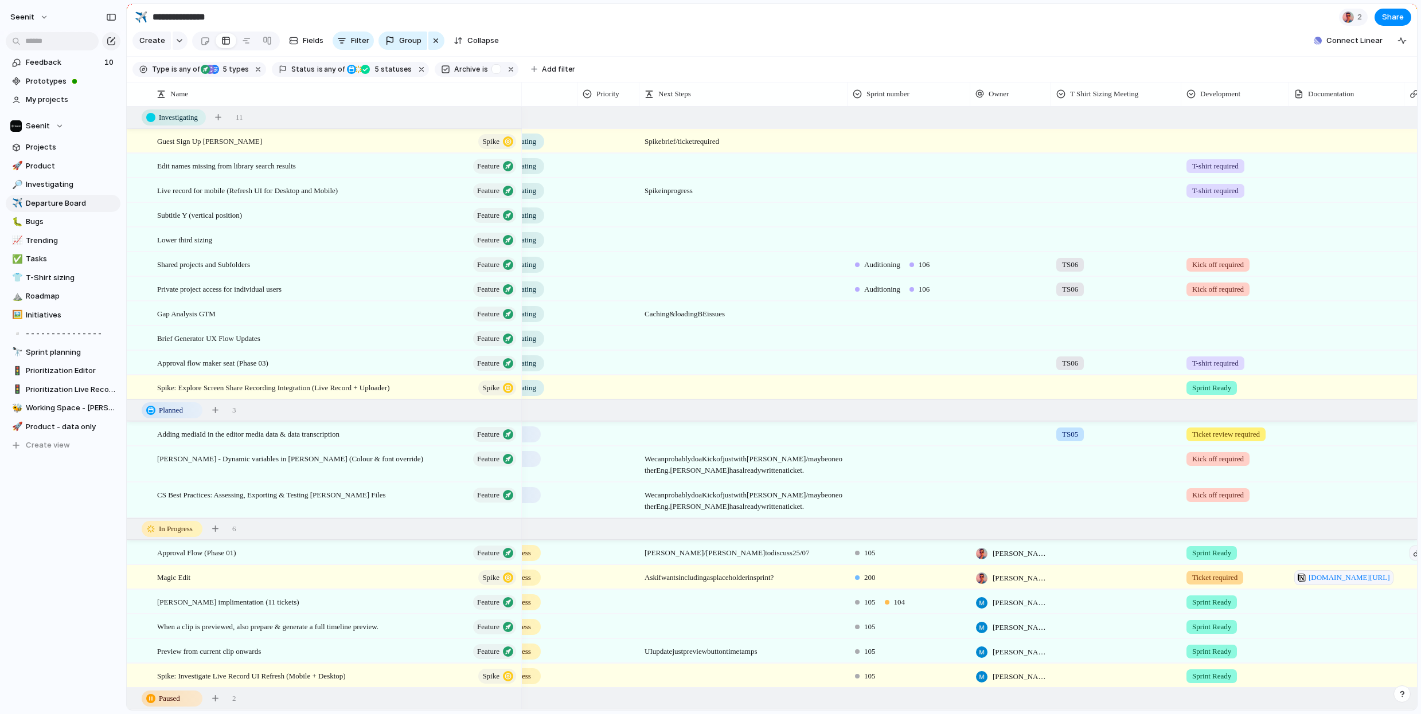
click at [1211, 138] on div at bounding box center [1235, 139] width 107 height 19
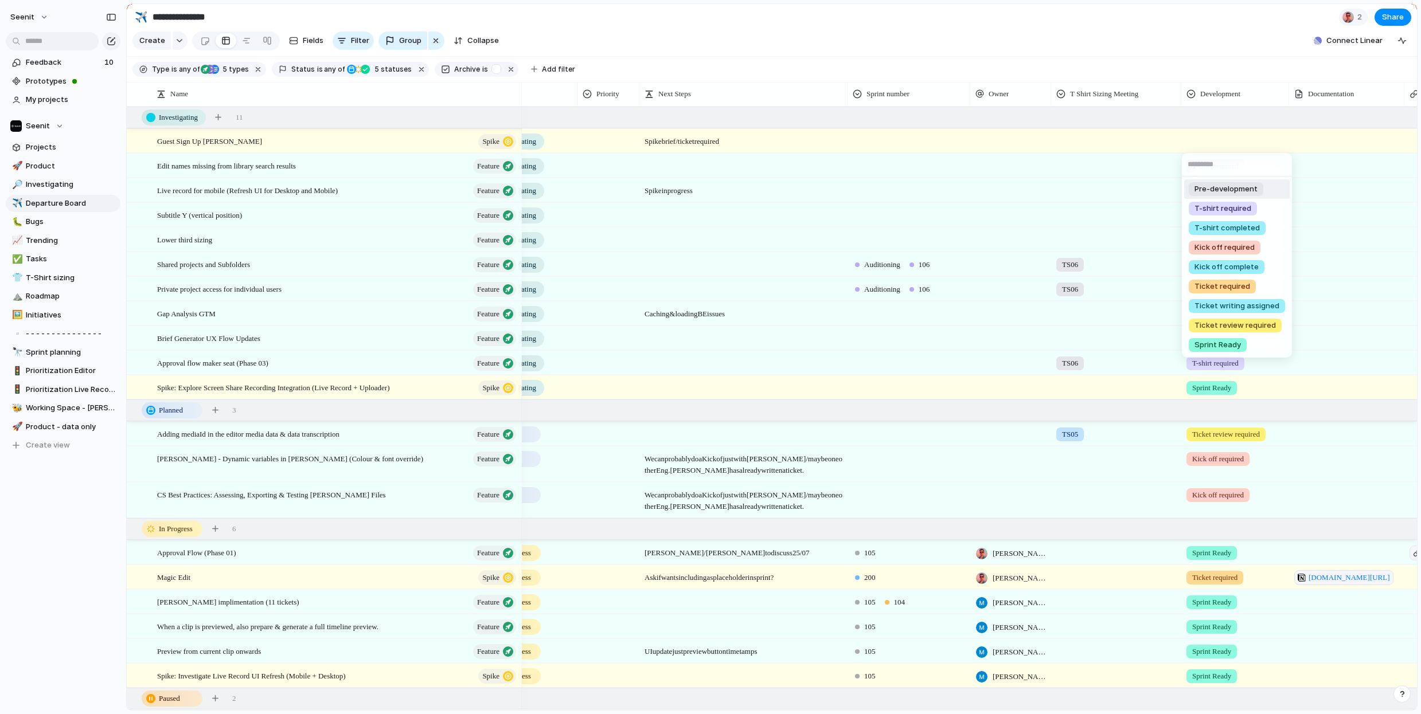
click at [1093, 52] on div "Pre-development T-shirt required T-shirt completed Kick off required Kick off c…" at bounding box center [710, 357] width 1421 height 714
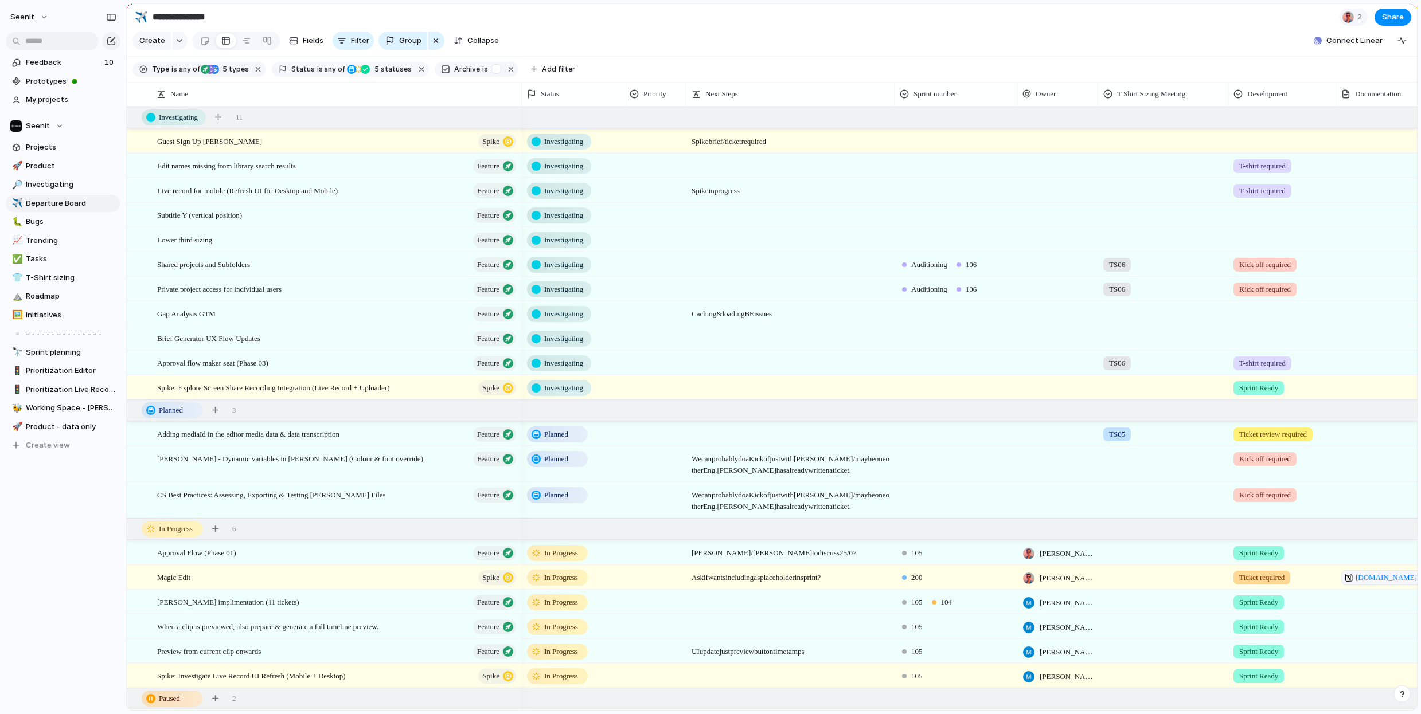
click at [1116, 366] on span "TS06" at bounding box center [1117, 363] width 16 height 11
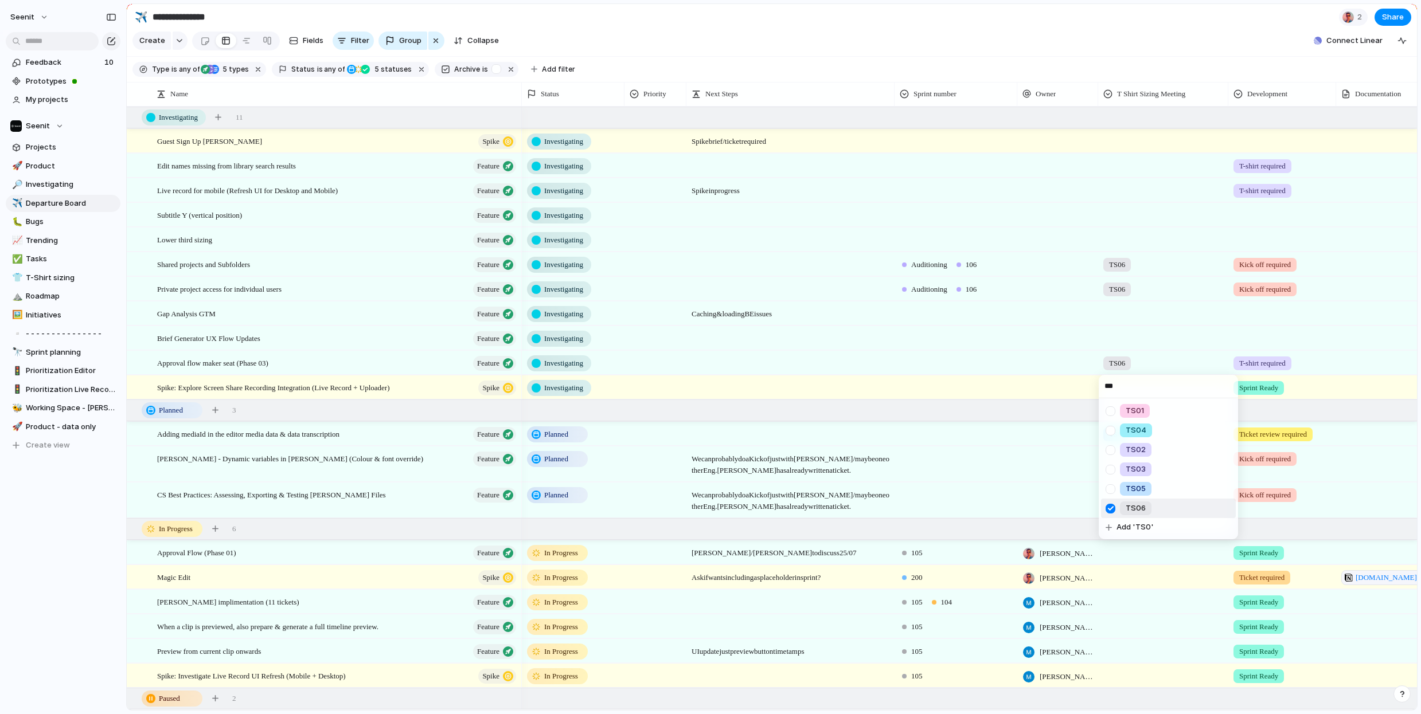
type input "****"
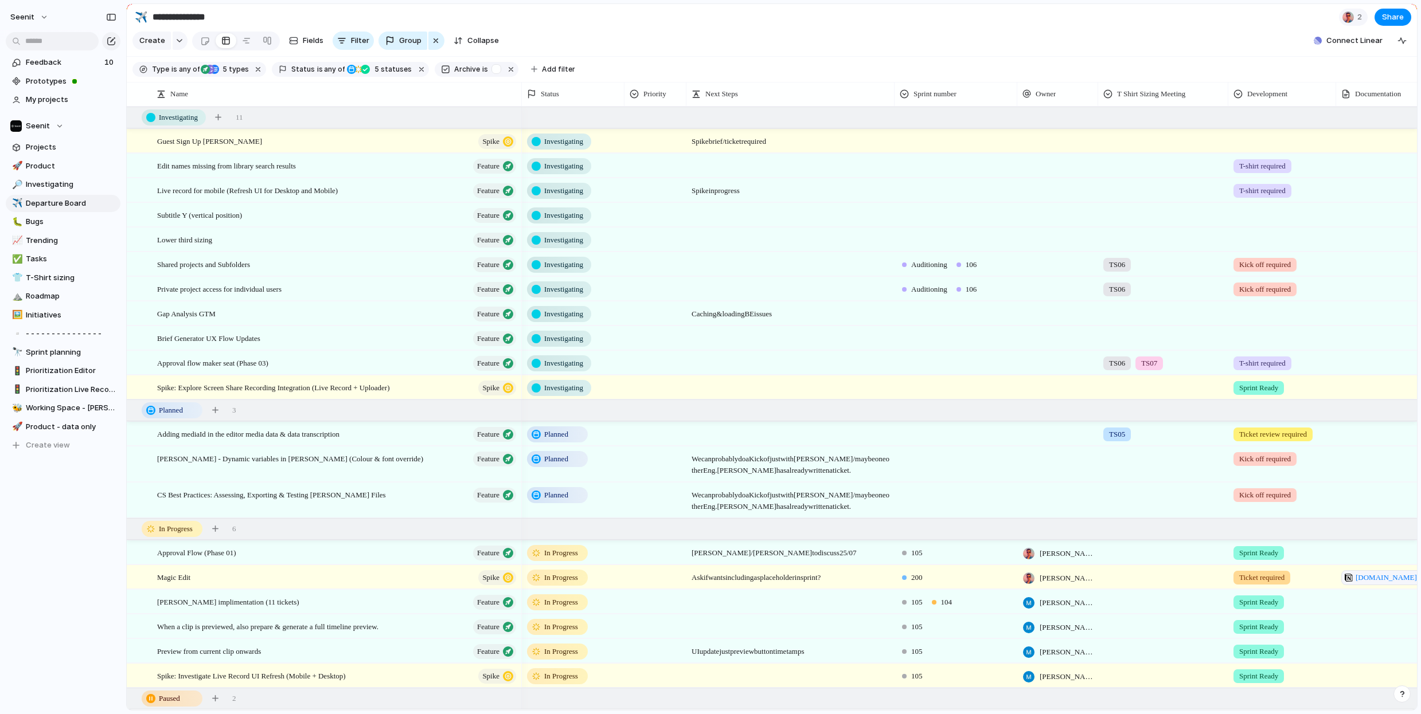
click at [1121, 362] on span "TS06" at bounding box center [1117, 363] width 16 height 11
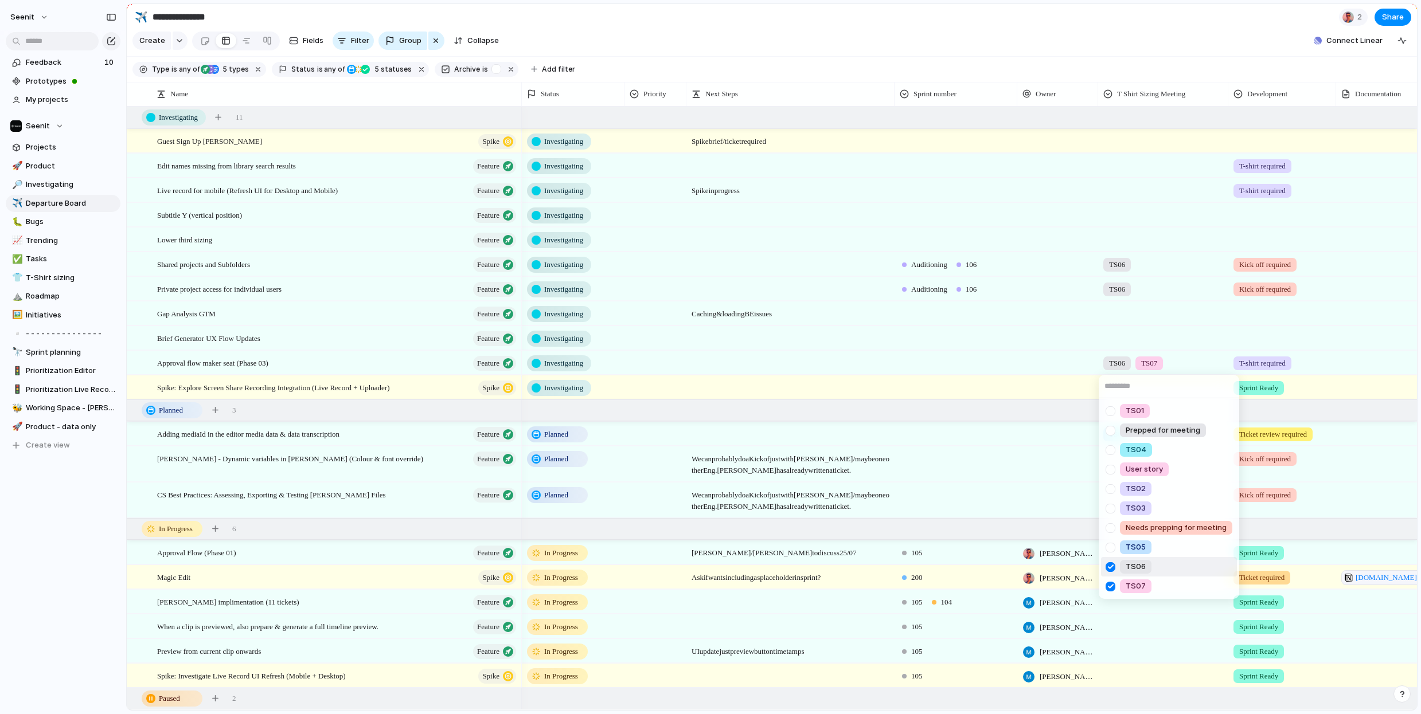
click at [1112, 565] on div at bounding box center [1110, 567] width 20 height 20
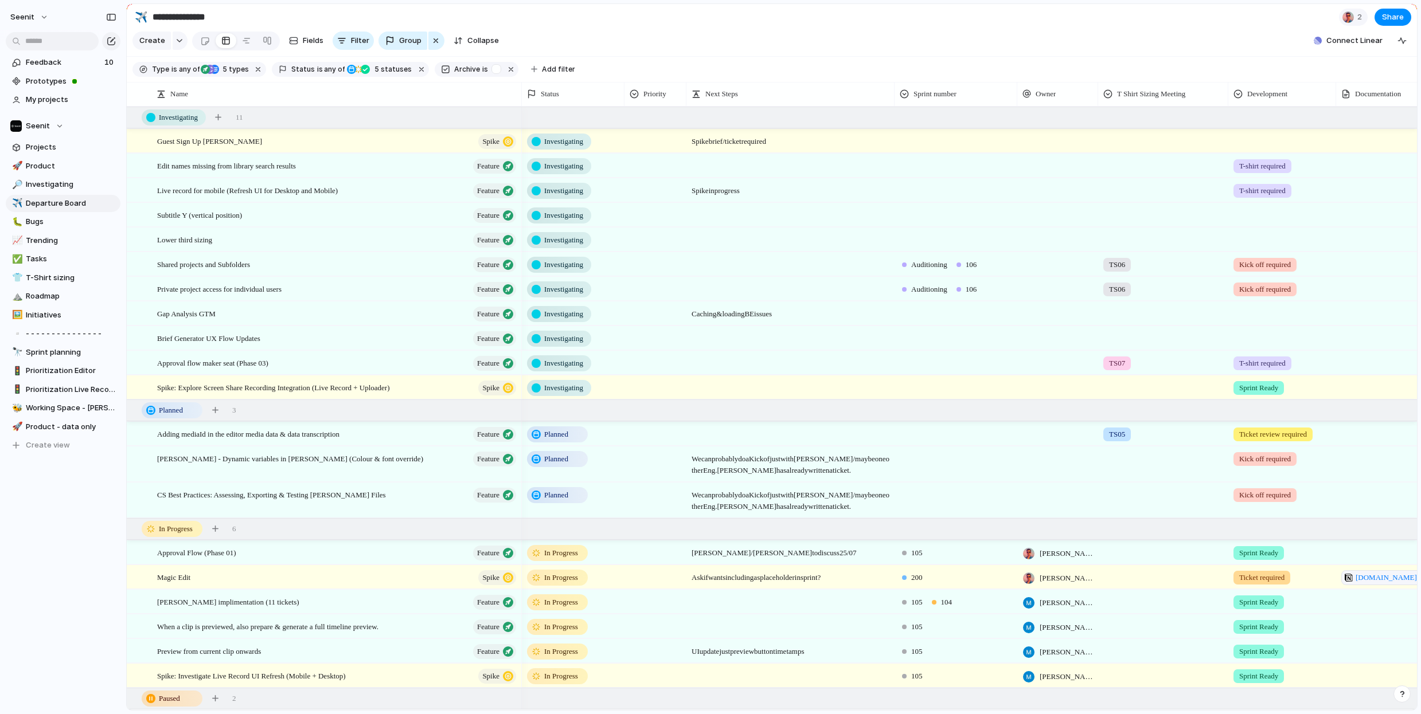
click at [1100, 172] on div "TS01 Prepped for meeting TS04 User story TS02 TS03 Needs prepping for meeting T…" at bounding box center [710, 357] width 1421 height 714
click at [1113, 144] on div at bounding box center [1163, 139] width 129 height 19
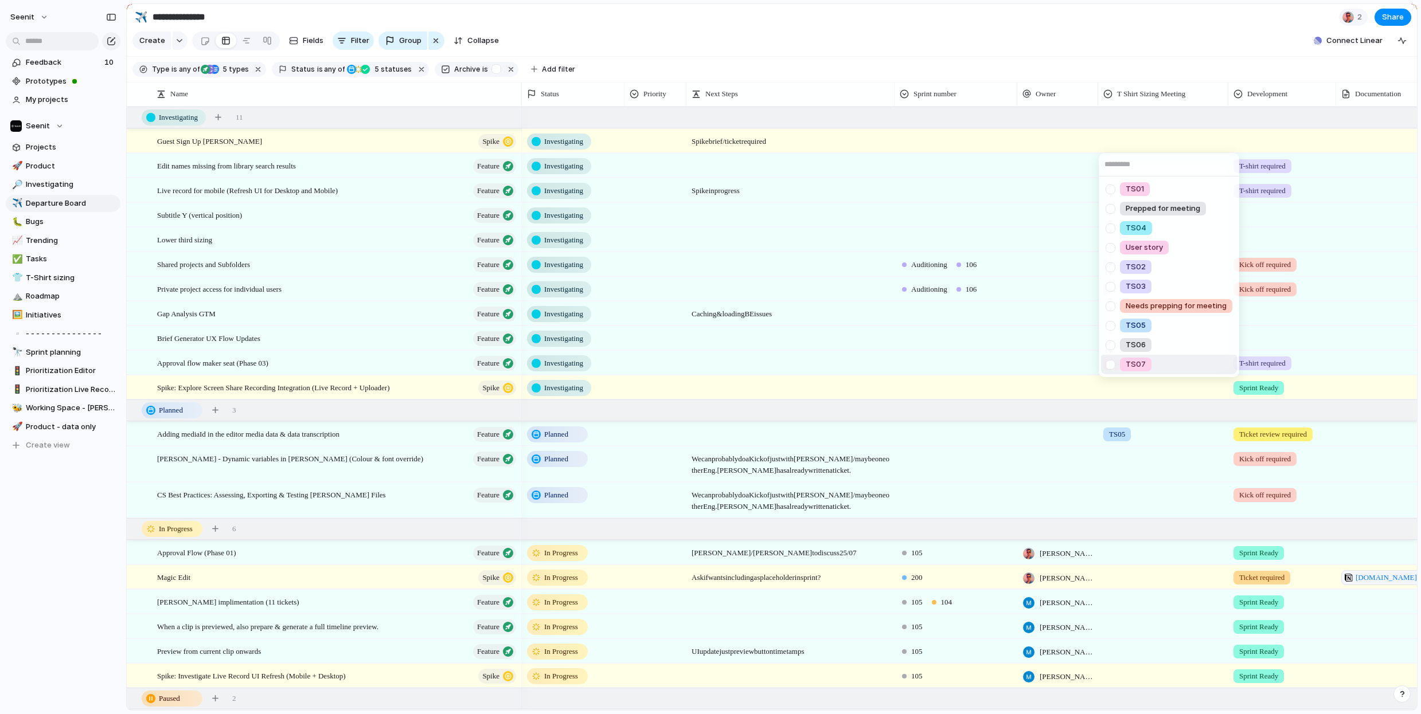
click at [1111, 365] on div at bounding box center [1110, 365] width 20 height 20
click at [1099, 27] on div "TS01 Prepped for meeting TS04 User story TS02 TS03 Needs prepping for meeting T…" at bounding box center [710, 357] width 1421 height 714
